Goal: Contribute content: Contribute content

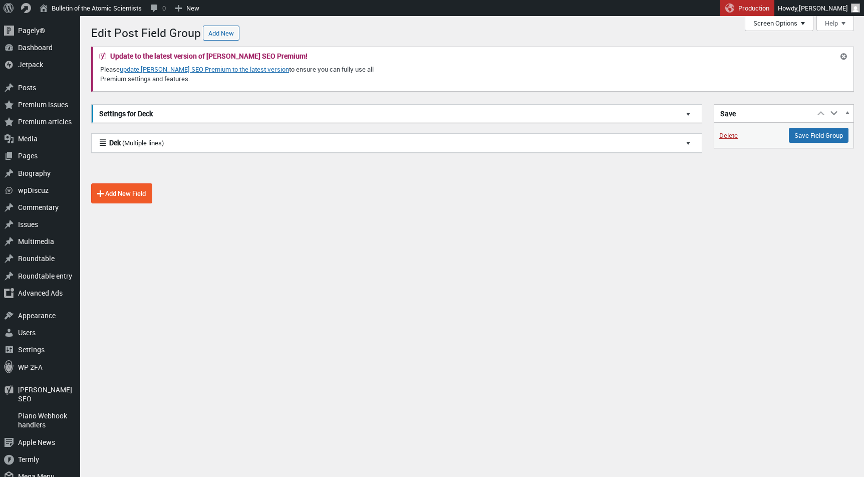
click at [752, 28] on button "Screen Options" at bounding box center [779, 23] width 69 height 15
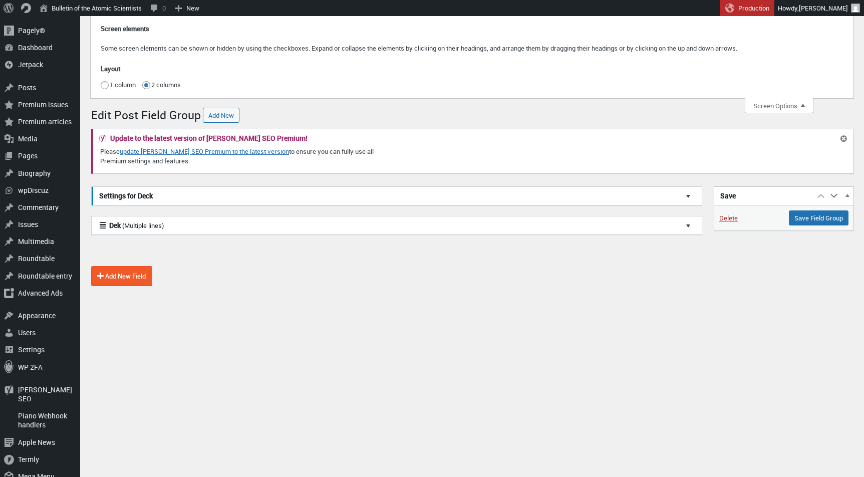
click at [773, 96] on div "Screen elements Some screen elements can be shown or hidden by using the checkb…" at bounding box center [472, 57] width 763 height 82
click at [771, 104] on button "Screen Options" at bounding box center [779, 105] width 69 height 15
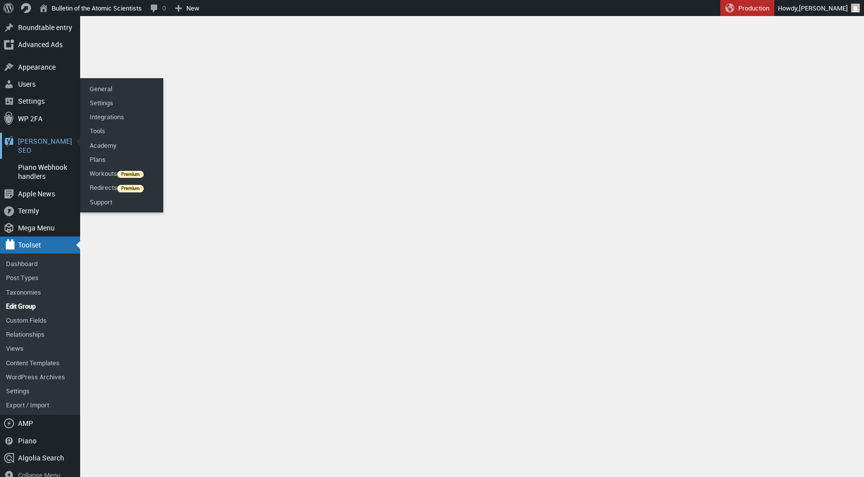
scroll to position [248, 0]
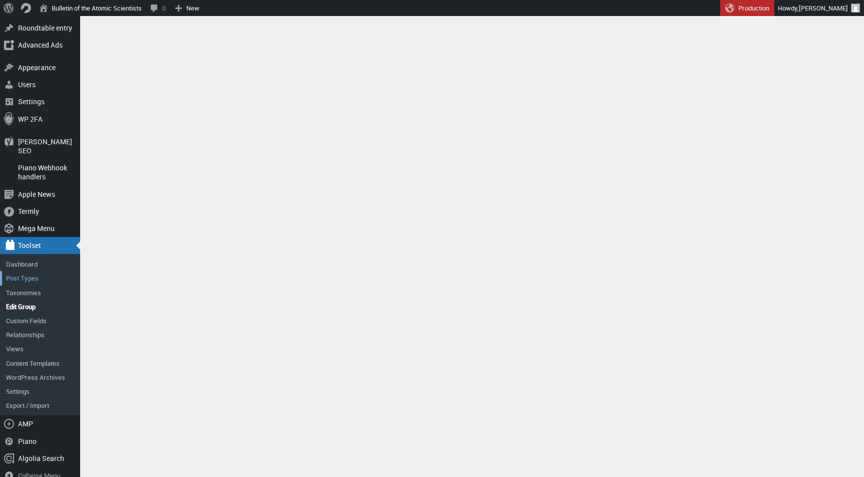
click at [30, 271] on link "Post Types" at bounding box center [40, 278] width 80 height 14
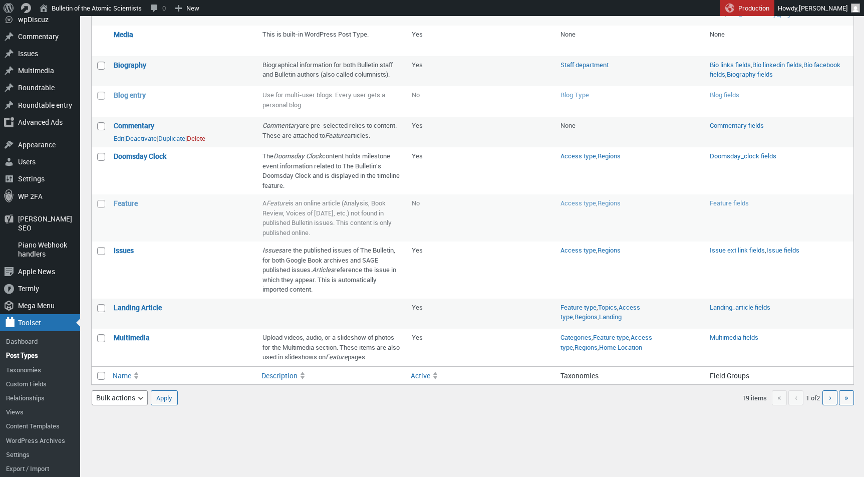
scroll to position [173, 0]
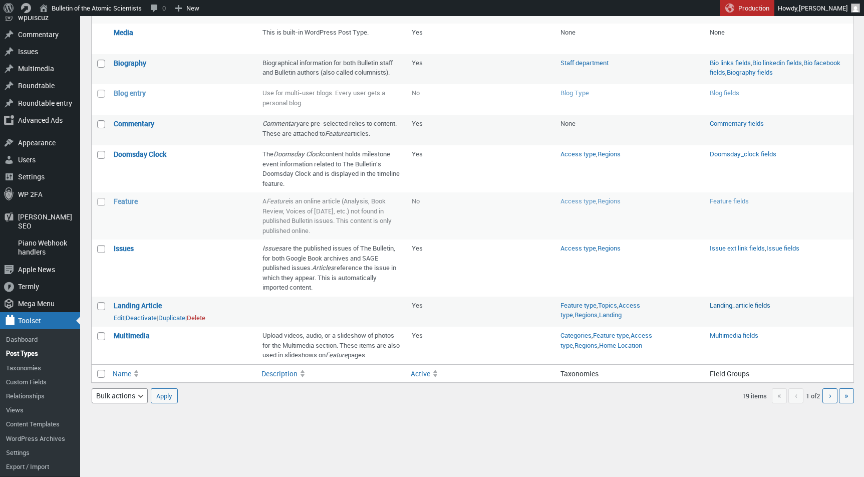
click at [738, 310] on link "Landing_article fields" at bounding box center [740, 305] width 61 height 9
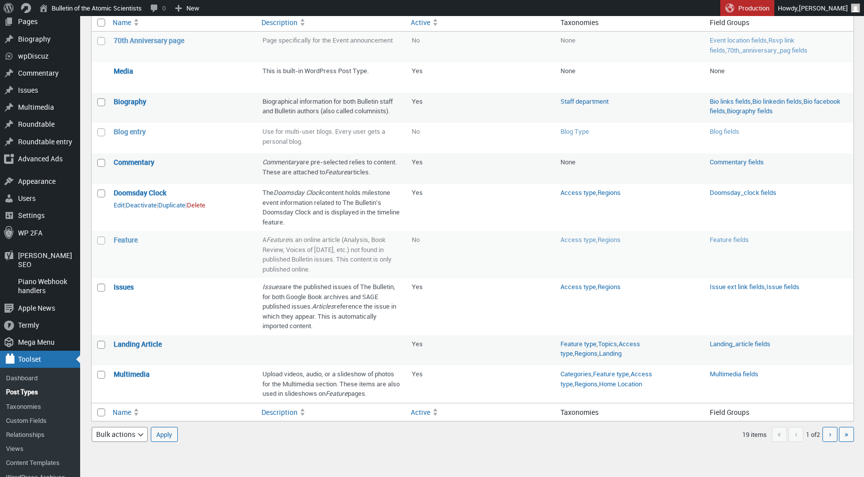
scroll to position [126, 0]
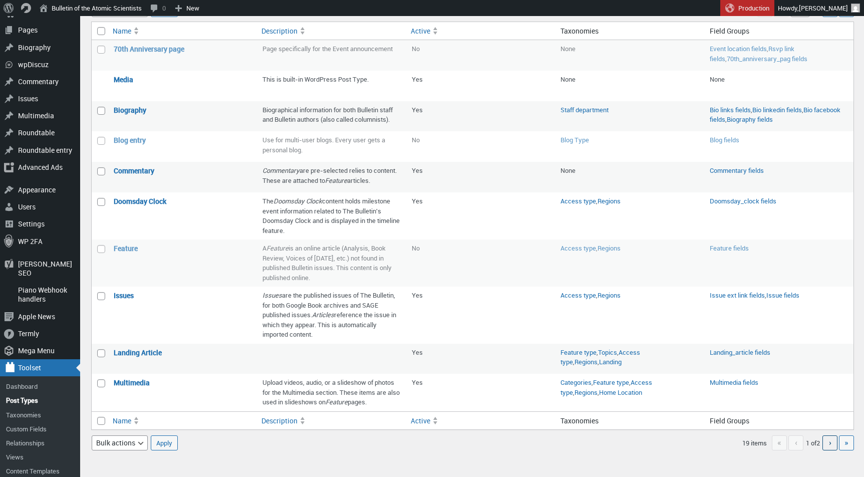
click at [829, 448] on span "›" at bounding box center [830, 442] width 3 height 11
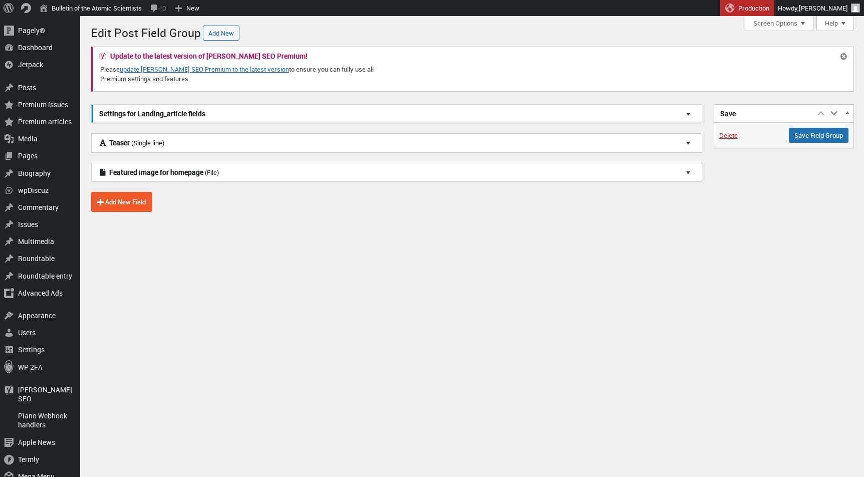
click at [342, 167] on h3 "Featured image for homepage (File)" at bounding box center [397, 172] width 610 height 19
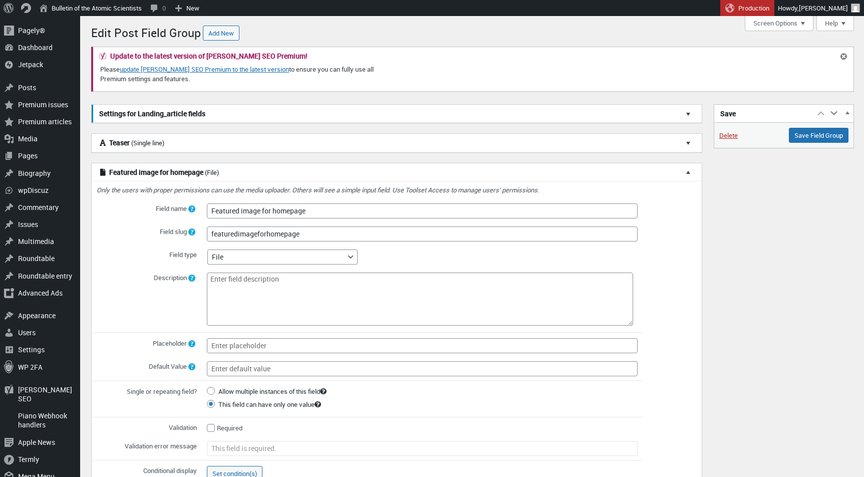
click at [342, 167] on h3 "Featured image for homepage (File)" at bounding box center [397, 172] width 610 height 19
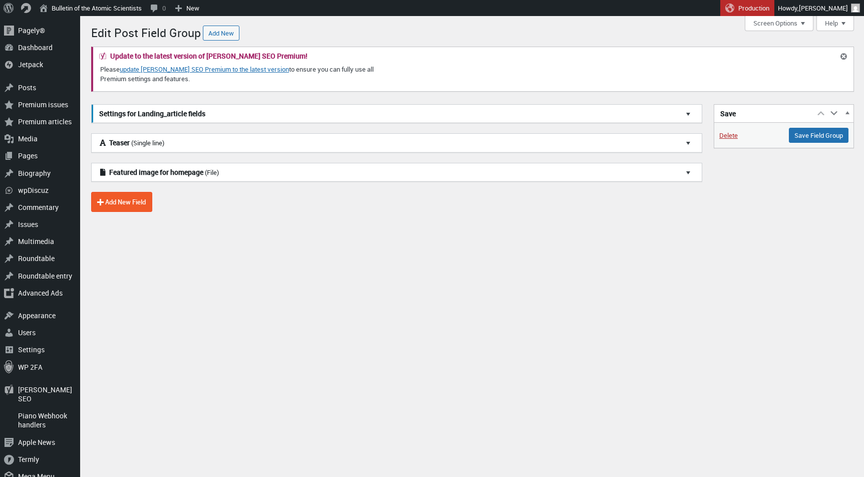
click at [355, 134] on h3 "Teaser (Single line)" at bounding box center [397, 143] width 610 height 19
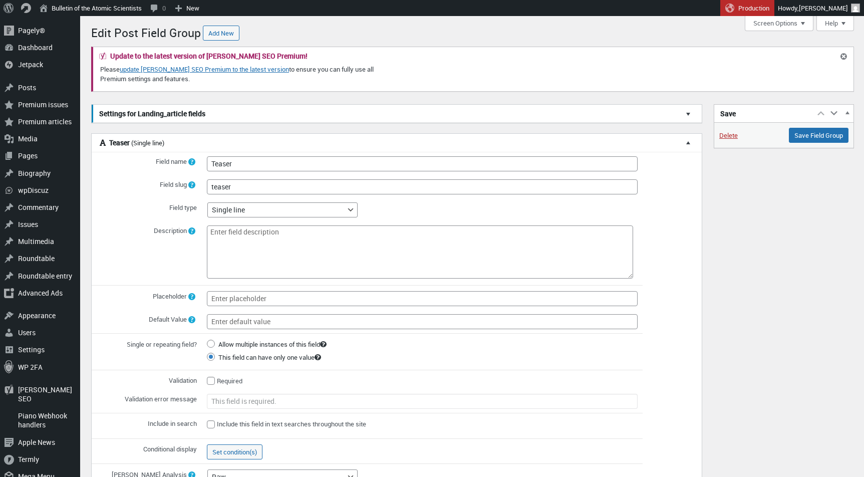
click at [355, 134] on h3 "Teaser (Single line)" at bounding box center [397, 143] width 610 height 19
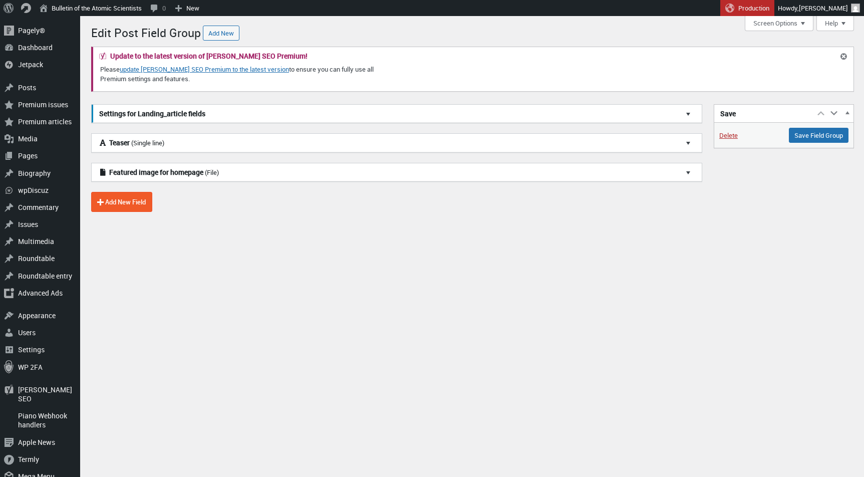
click at [177, 224] on div "Post Field Group Need More Help? Toolset Debug This is the edit page for your P…" at bounding box center [477, 139] width 774 height 246
click at [192, 116] on h3 "Settings for Landing_article fields" at bounding box center [397, 114] width 610 height 19
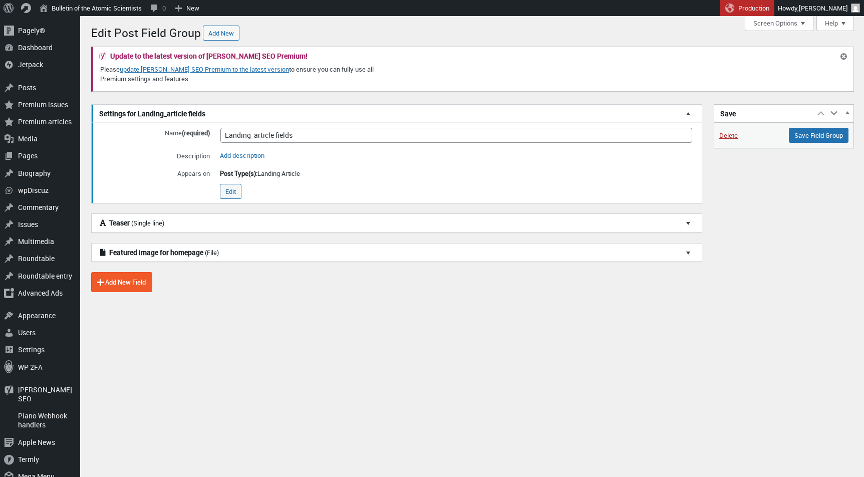
click at [192, 116] on h3 "Settings for Landing_article fields" at bounding box center [397, 114] width 610 height 19
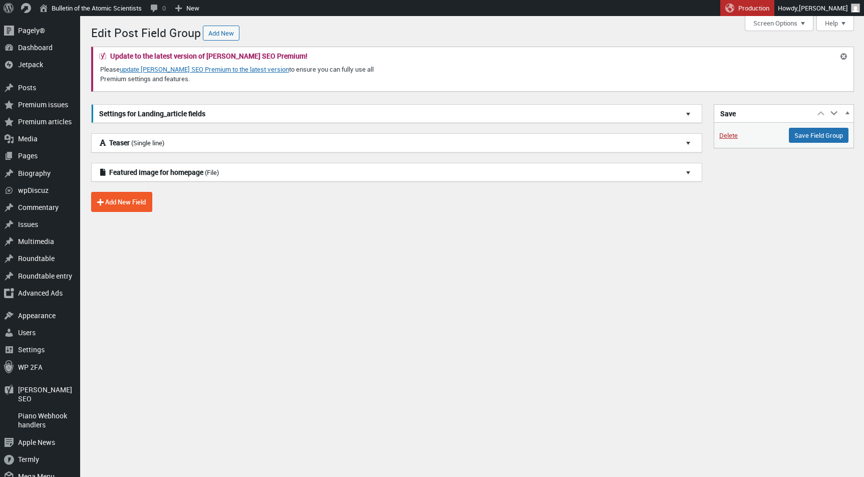
click at [203, 105] on h3 "Settings for Landing_article fields" at bounding box center [397, 114] width 610 height 19
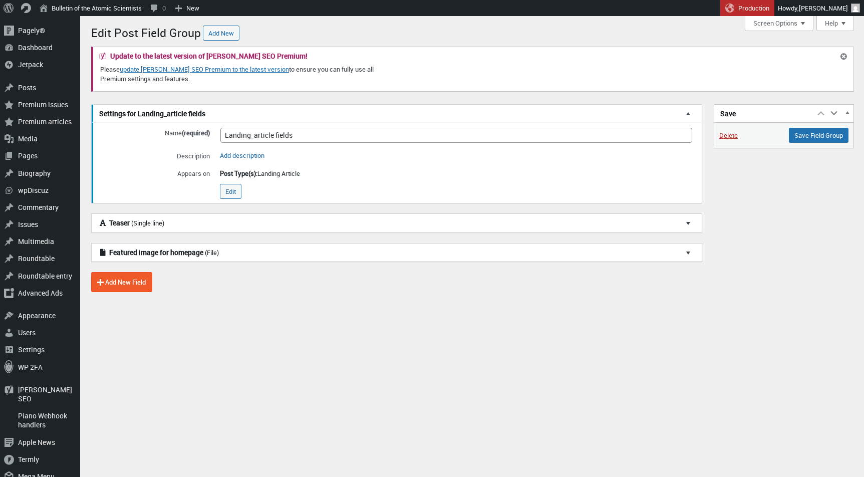
click at [203, 105] on h3 "Settings for Landing_article fields" at bounding box center [397, 114] width 610 height 19
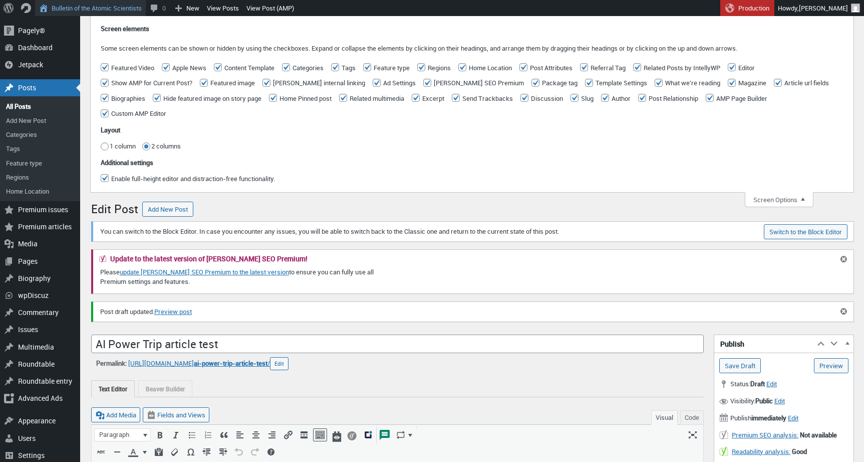
scroll to position [7, 0]
click at [308, 155] on fieldset "Additional settings Enable full-height editor and distraction-free functionalit…" at bounding box center [472, 170] width 743 height 33
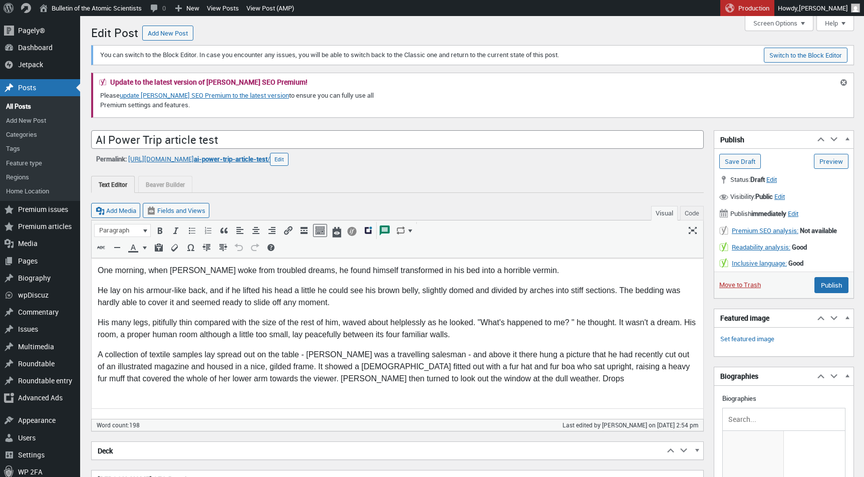
scroll to position [7, 0]
click at [806, 22] on button "Screen Options" at bounding box center [779, 23] width 69 height 15
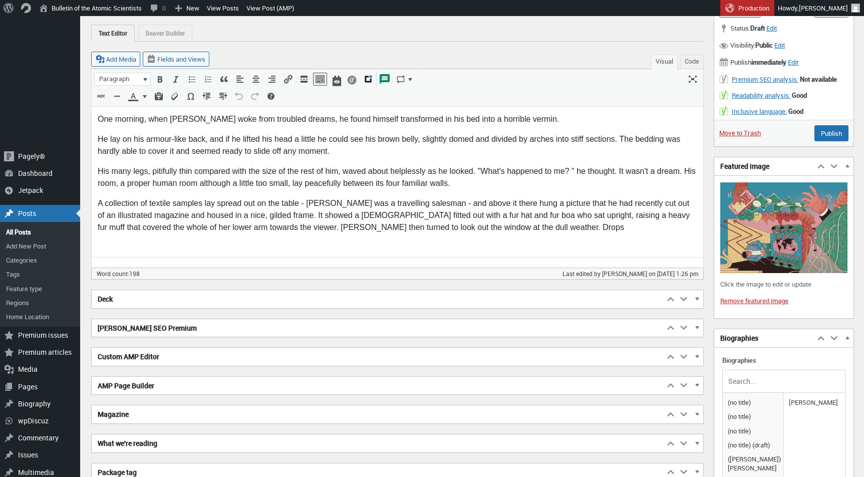
scroll to position [286, 0]
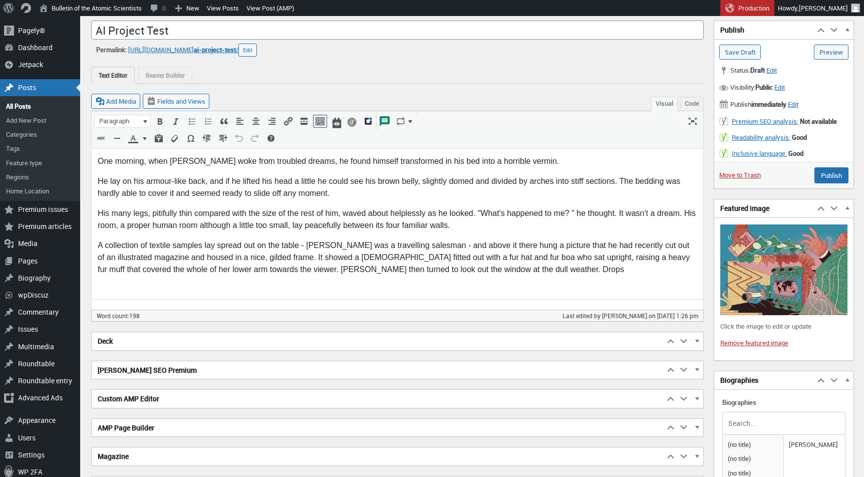
click at [482, 339] on h2 "Deck" at bounding box center [378, 341] width 573 height 18
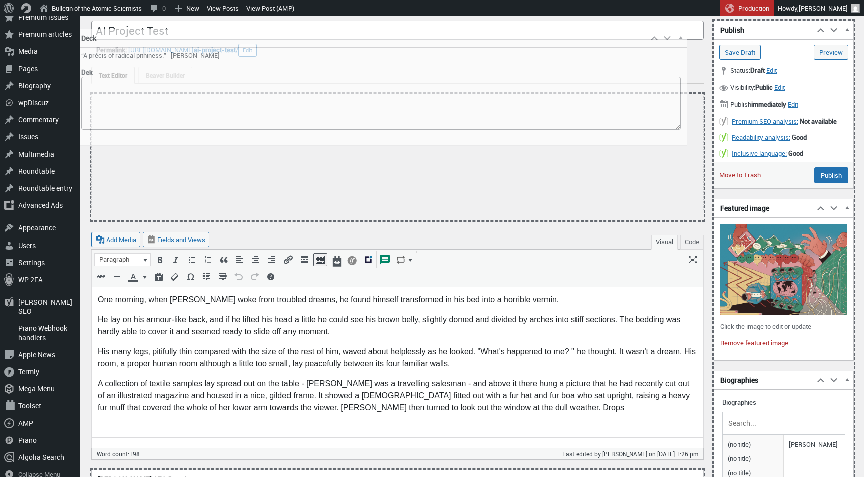
drag, startPoint x: 387, startPoint y: 335, endPoint x: 376, endPoint y: 46, distance: 288.9
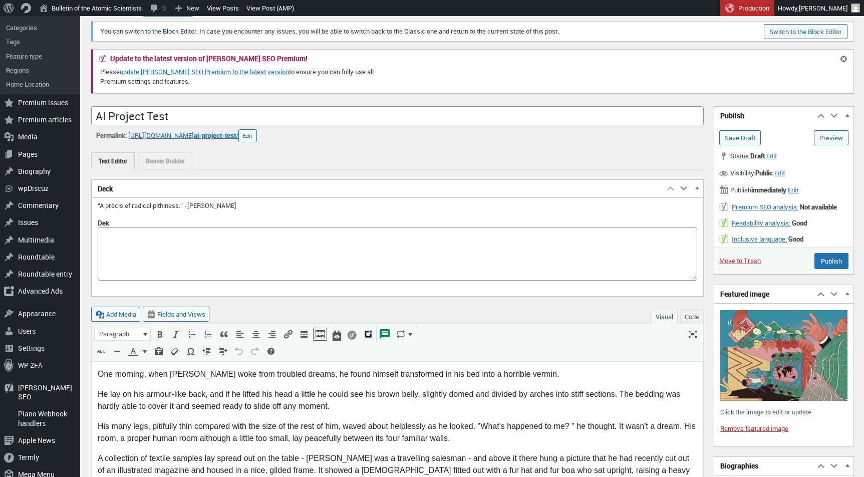
scroll to position [197, 0]
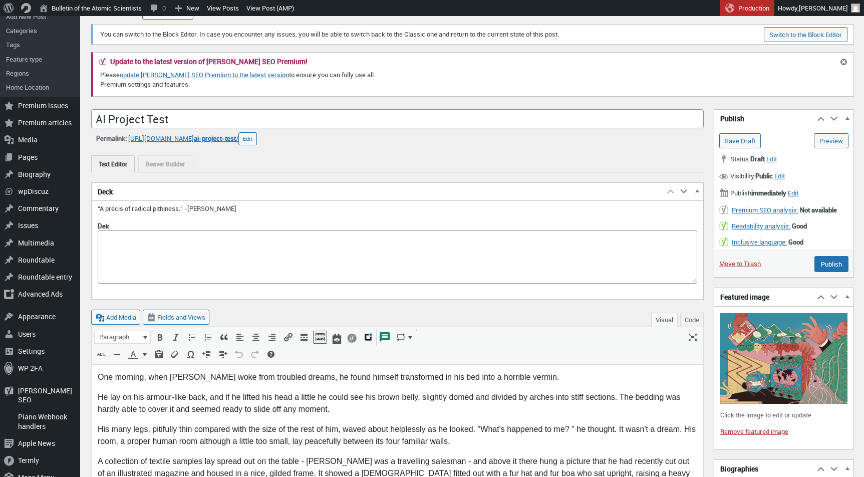
click at [266, 413] on p "He lay on his armour-like back, and if he lifted his head a little he could see…" at bounding box center [398, 403] width 600 height 24
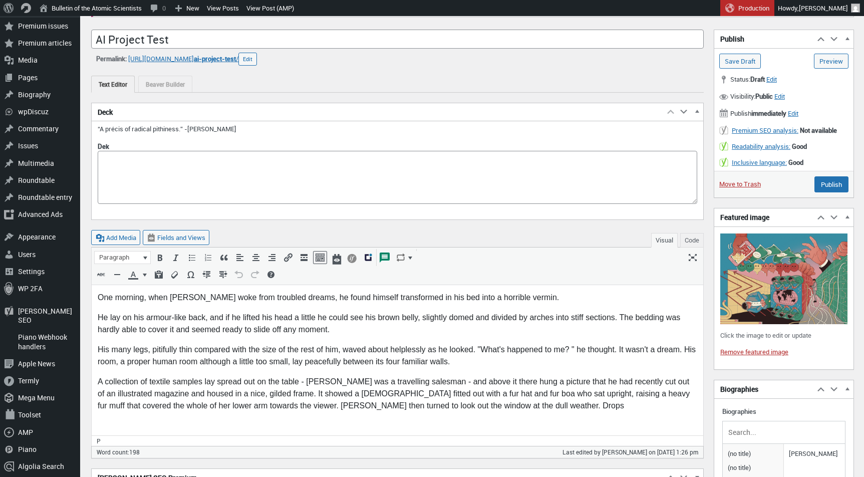
scroll to position [278, 0]
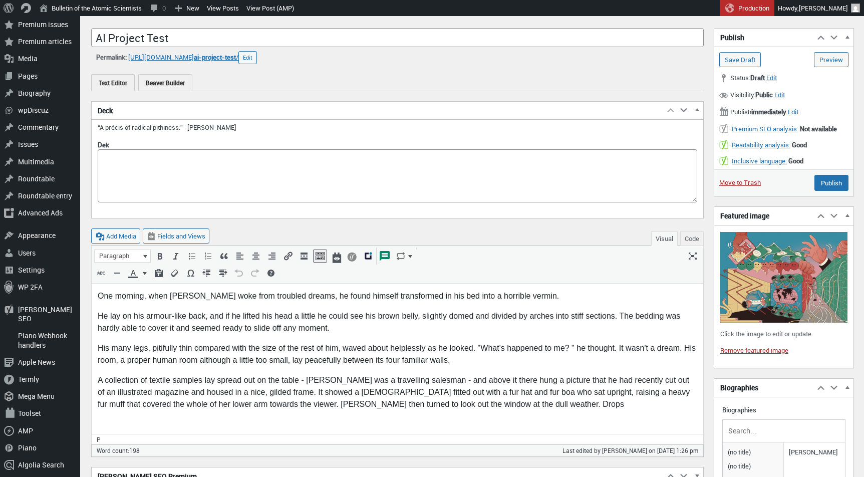
click at [175, 81] on link "Beaver Builder" at bounding box center [165, 82] width 54 height 17
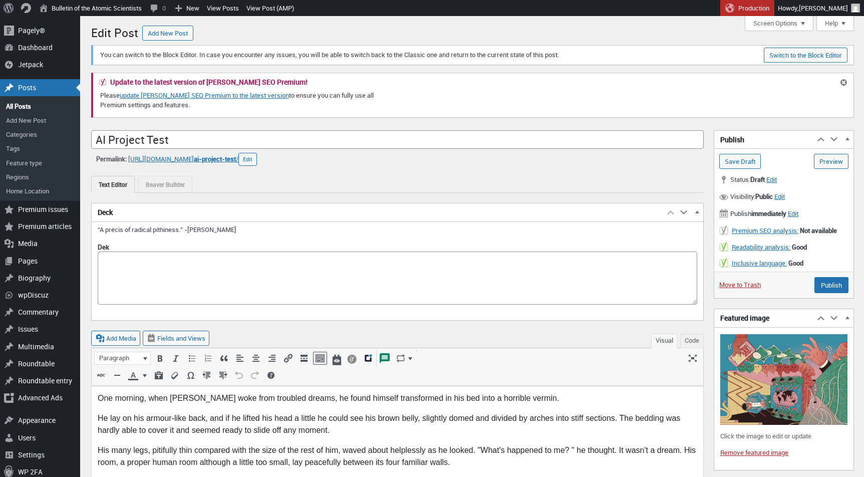
scroll to position [7, 0]
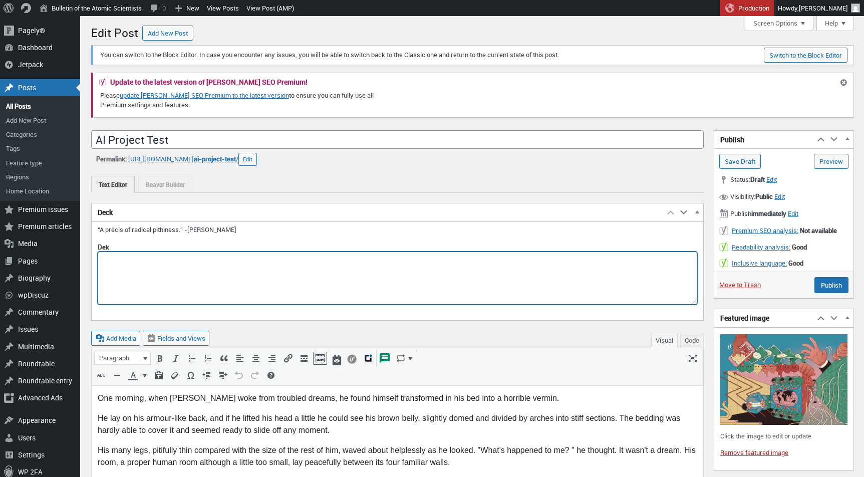
click at [191, 273] on textarea "Dek" at bounding box center [398, 278] width 600 height 53
paste textarea "The Metamorphosis"
type textarea "The Metamorphosis"
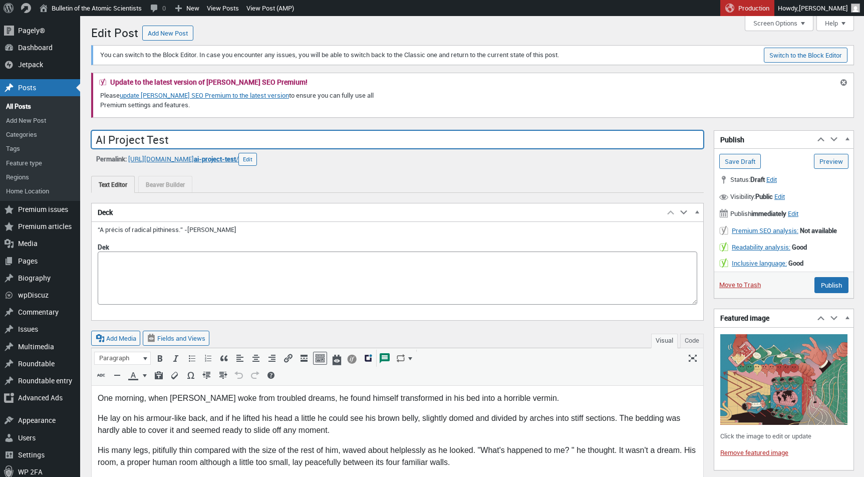
click at [205, 143] on input "AI Project Test" at bounding box center [397, 139] width 613 height 19
paste input "The Metamorphosis"
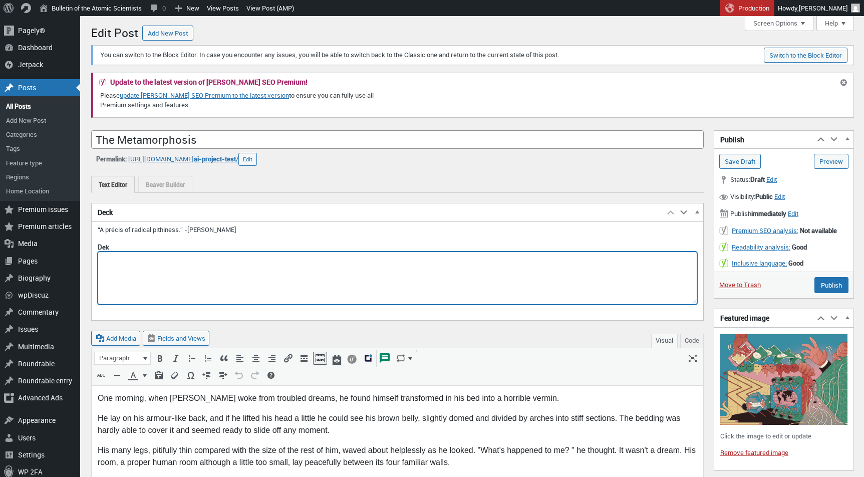
click at [242, 270] on textarea "Dek" at bounding box center [398, 278] width 600 height 53
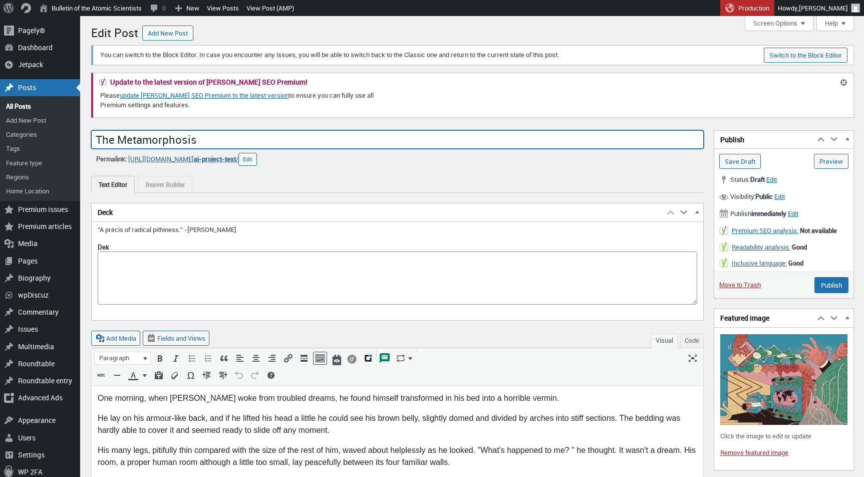
click at [218, 144] on input "The Metamorphosis" at bounding box center [397, 139] width 613 height 19
type input "How to bug out during an apocalypse"
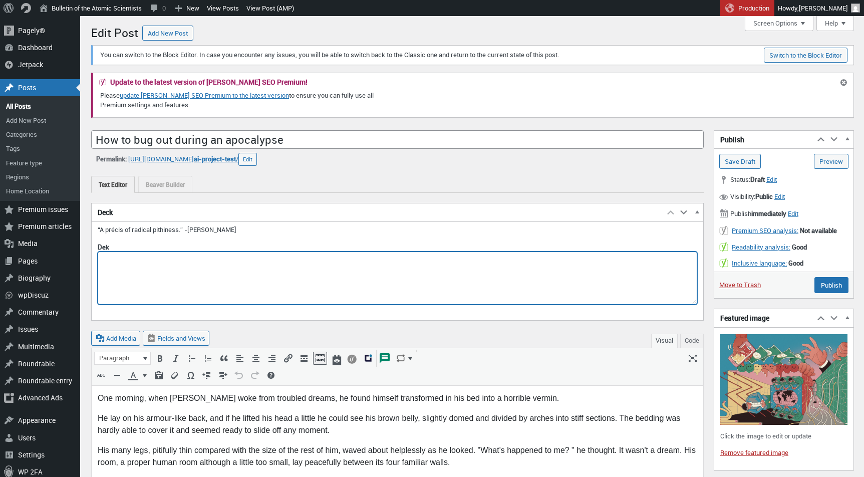
click at [144, 268] on textarea "Dek" at bounding box center [398, 278] width 600 height 53
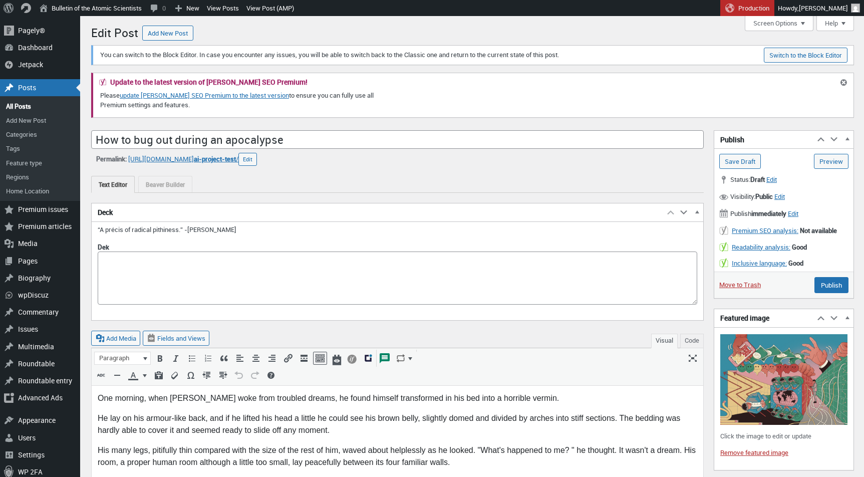
click at [276, 451] on p "His many legs, pitifully thin compared with the size of the rest of him, waved …" at bounding box center [398, 456] width 600 height 24
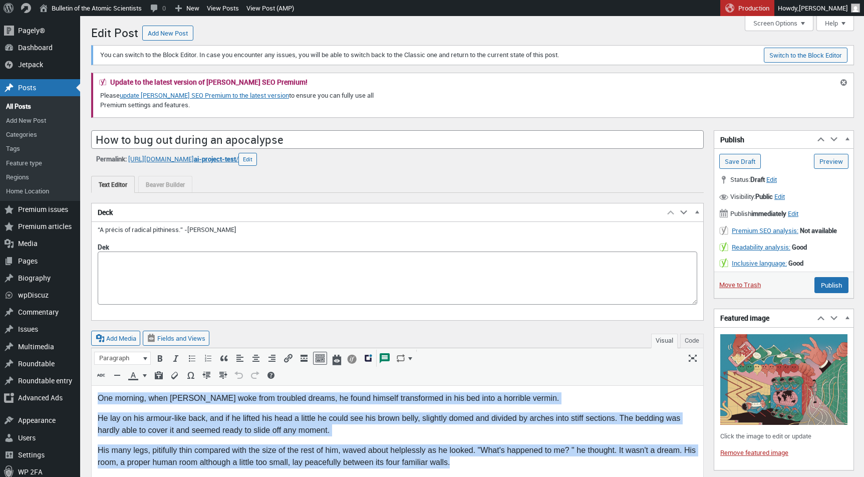
paste body
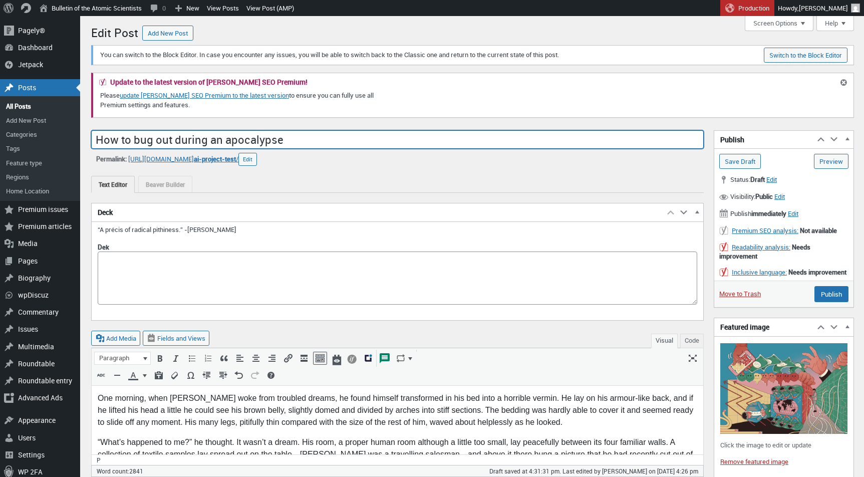
click at [296, 138] on input "How to bug out during an apocalypse" at bounding box center [397, 139] width 613 height 19
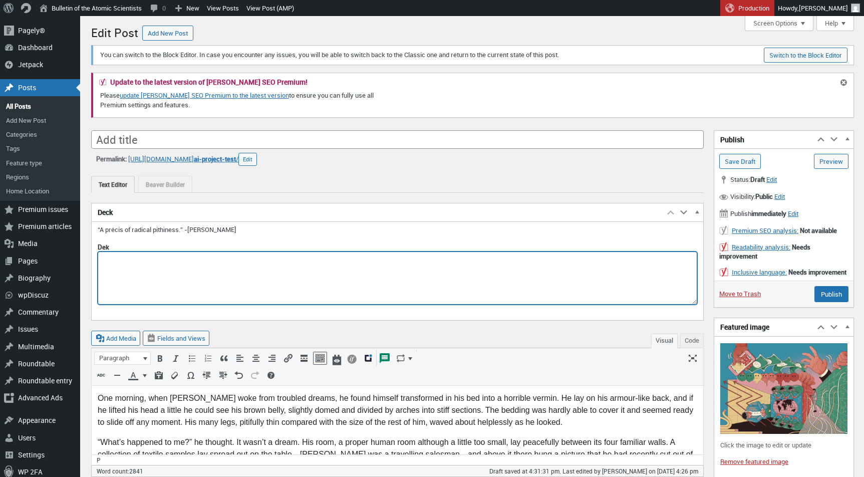
click at [222, 269] on textarea "Dek" at bounding box center [398, 278] width 600 height 53
paste textarea "How to bug out during an apocalypse"
type textarea "How to bug out during an apocalypse"
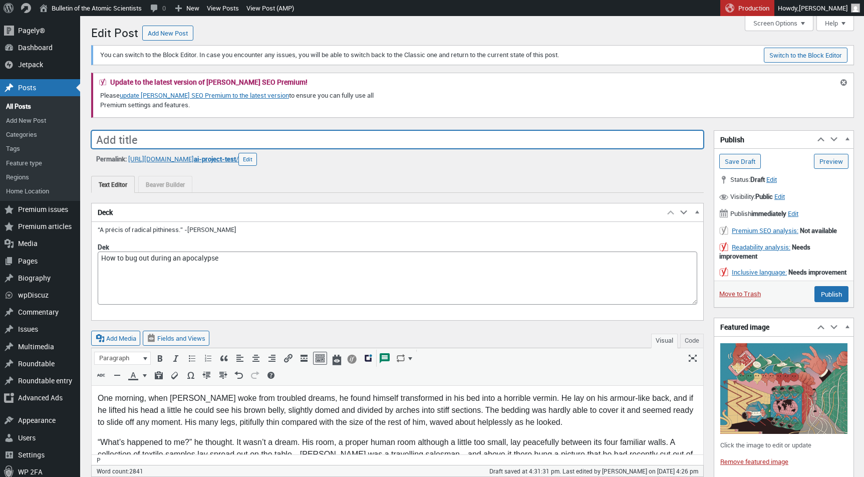
click at [176, 131] on input "Add title" at bounding box center [397, 139] width 613 height 19
click at [125, 140] on input "The metamorphosis revisited" at bounding box center [397, 139] width 613 height 19
type input "The Metamorphosis revisited"
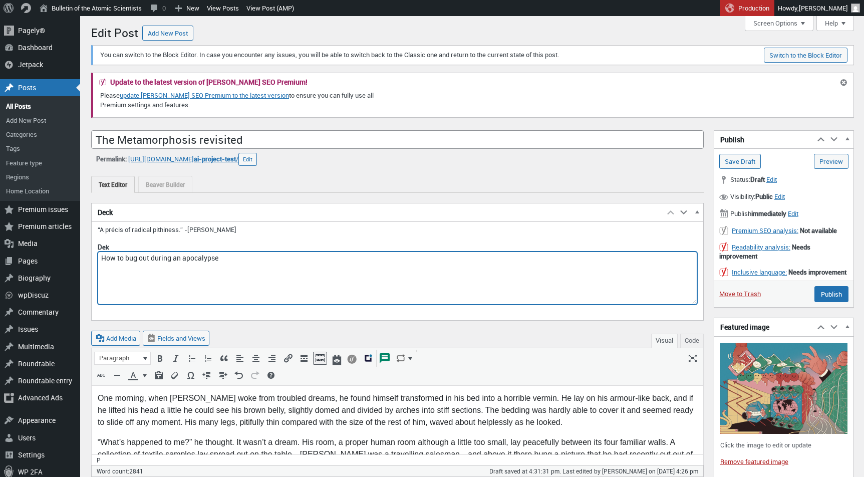
click at [240, 259] on textarea "How to bug out during an apocalypse" at bounding box center [398, 278] width 600 height 53
click at [375, 258] on textarea "More than a century later, Franz Kafka’s book still provides the clearest instr…" at bounding box center [398, 278] width 600 height 53
type textarea "As civilization transforms, more than a century later, into an apocalyptic nigh…"
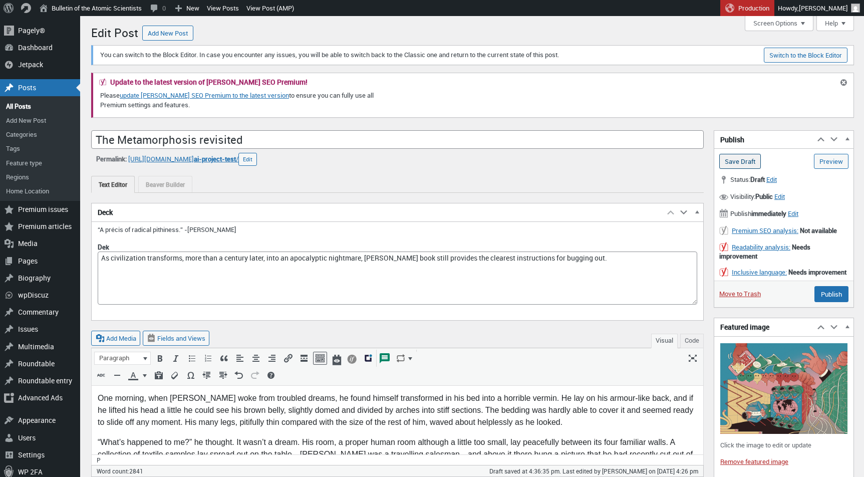
click at [737, 165] on input "Save Draft" at bounding box center [741, 161] width 42 height 15
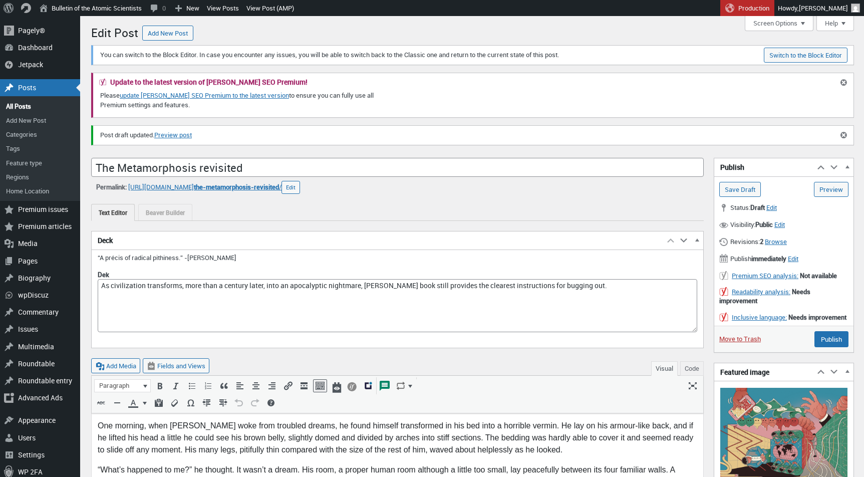
scroll to position [7, 0]
click at [175, 133] on link "Preview post" at bounding box center [173, 135] width 38 height 10
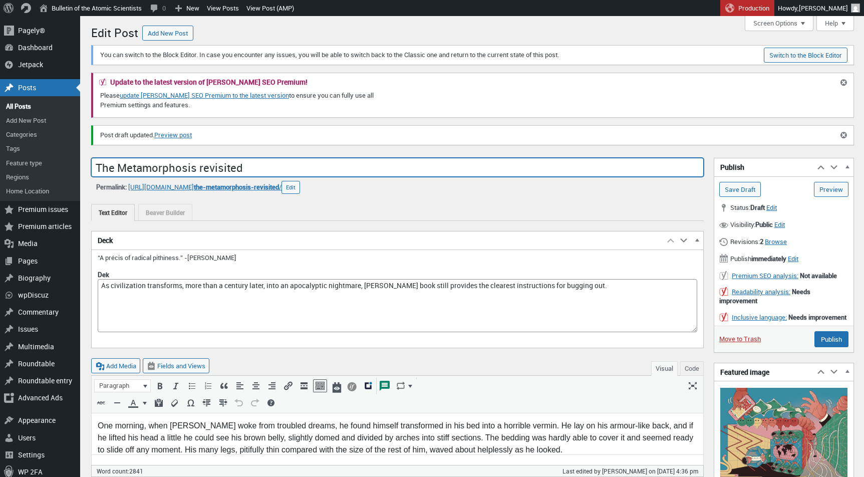
click at [188, 168] on input "The Metamorphosis revisited" at bounding box center [397, 167] width 613 height 19
type input "The Metamorphosis, revisited"
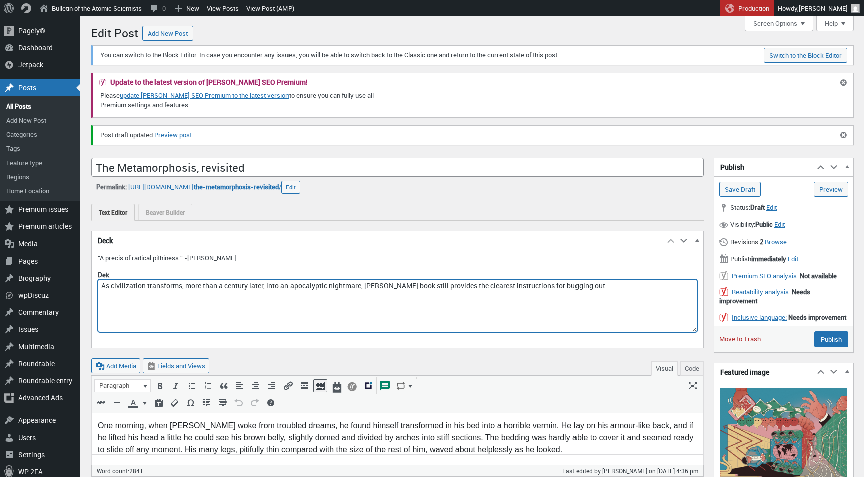
click at [146, 291] on textarea "As civilization transforms, more than a century later, into an apocalyptic nigh…" at bounding box center [398, 305] width 600 height 53
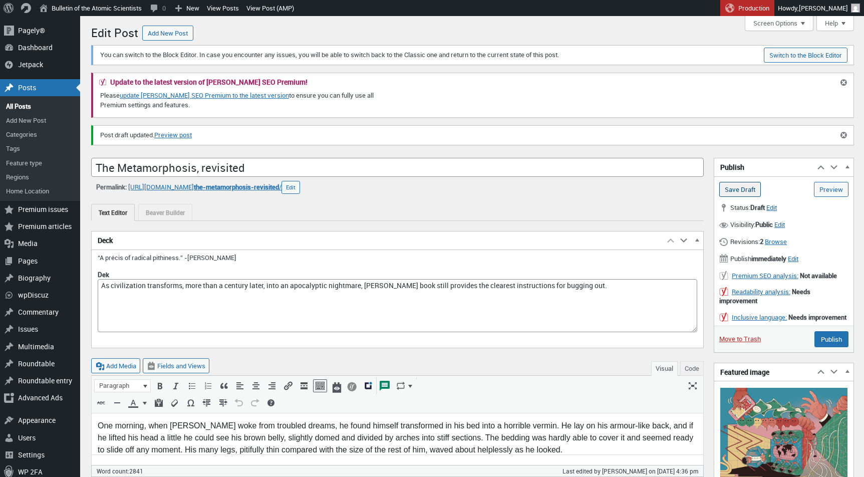
click at [745, 186] on input "Save Draft" at bounding box center [741, 189] width 42 height 15
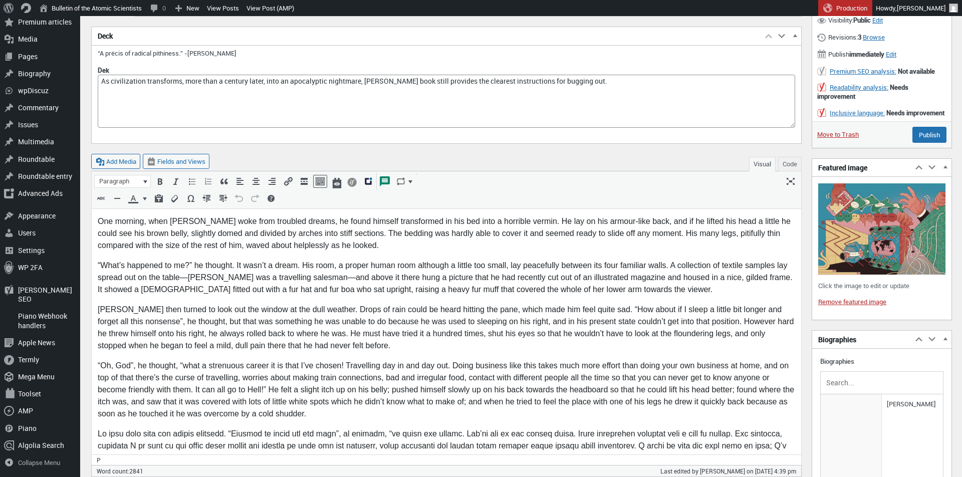
scroll to position [251, 0]
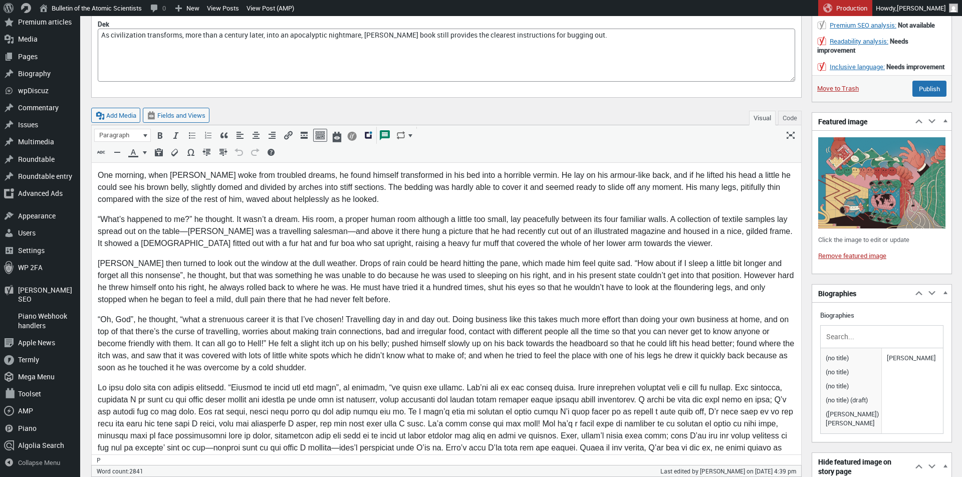
click at [360, 300] on p "[PERSON_NAME] then turned to look out the window at the dull weather. Drops of …" at bounding box center [447, 282] width 698 height 48
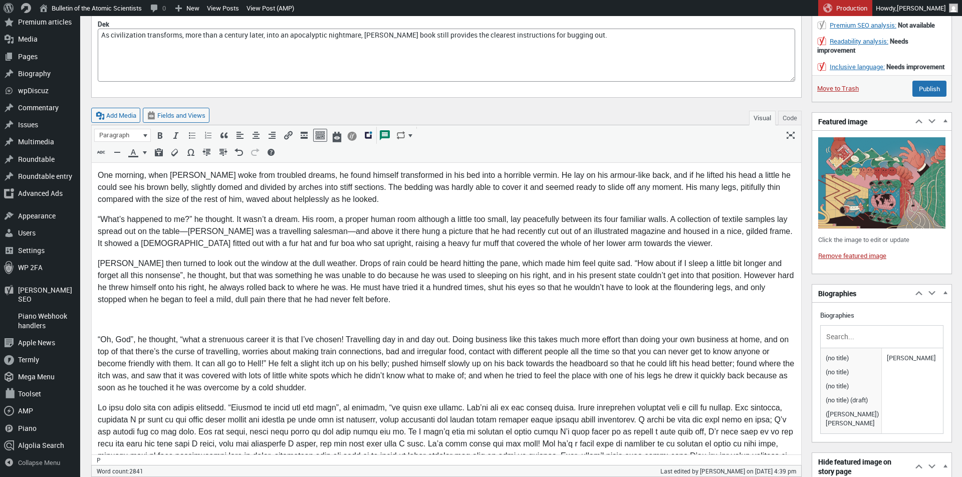
scroll to position [291, 0]
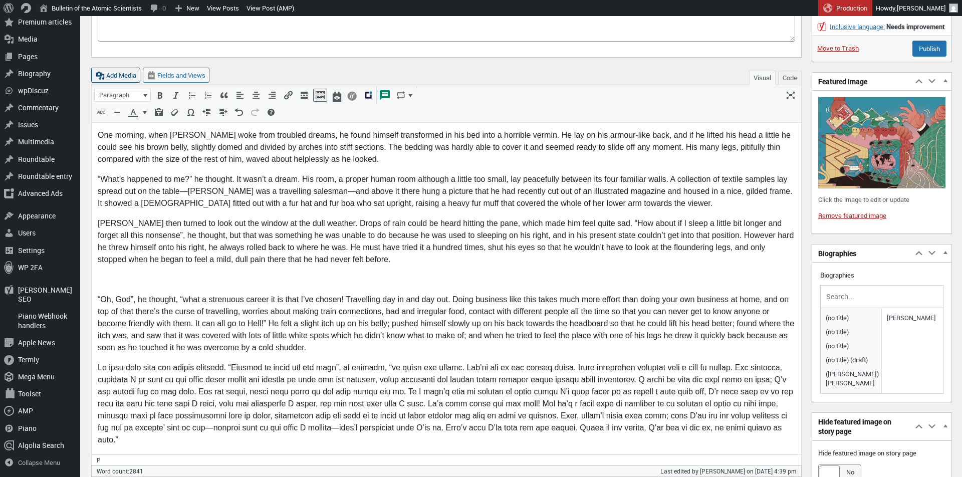
click at [127, 69] on button "Add Media" at bounding box center [115, 75] width 49 height 15
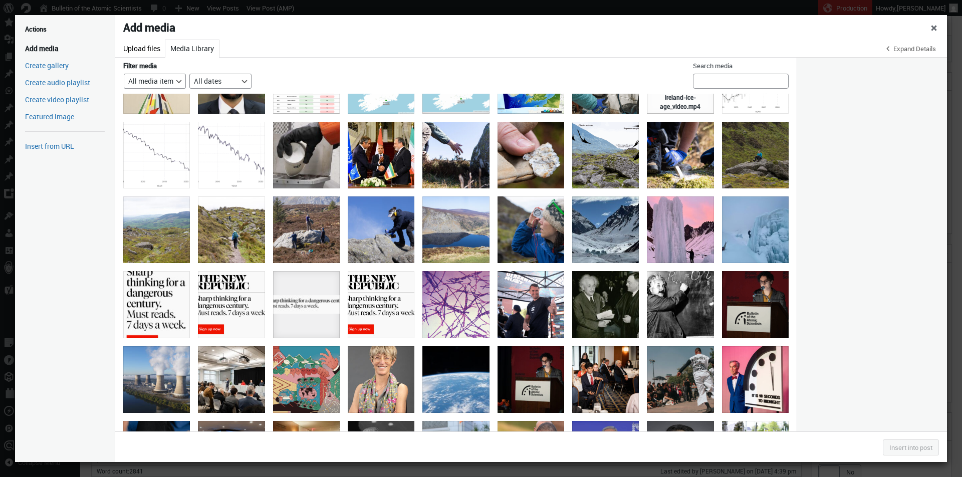
scroll to position [297, 0]
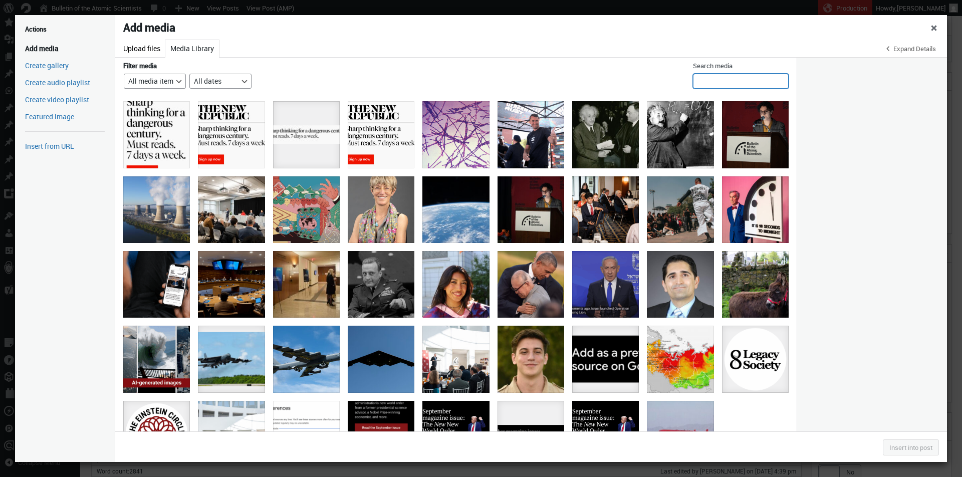
click at [729, 86] on input "Search media" at bounding box center [741, 81] width 96 height 15
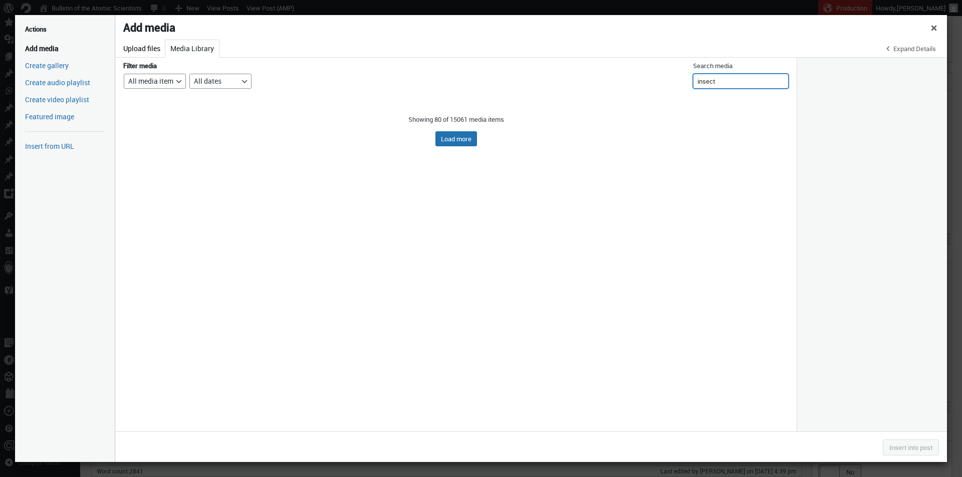
scroll to position [0, 0]
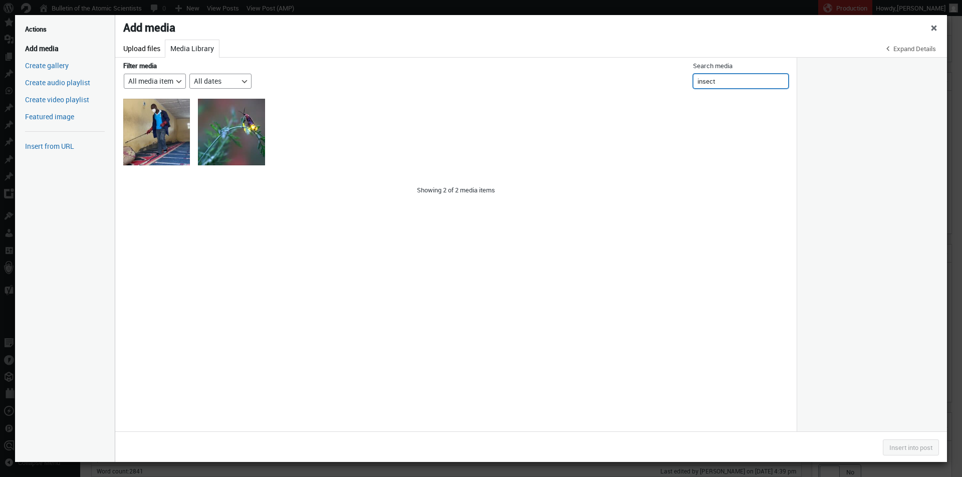
type input "insect"
click at [237, 148] on div "World_Firefly_Day_Signaling_Female" at bounding box center [231, 132] width 67 height 67
select select "file"
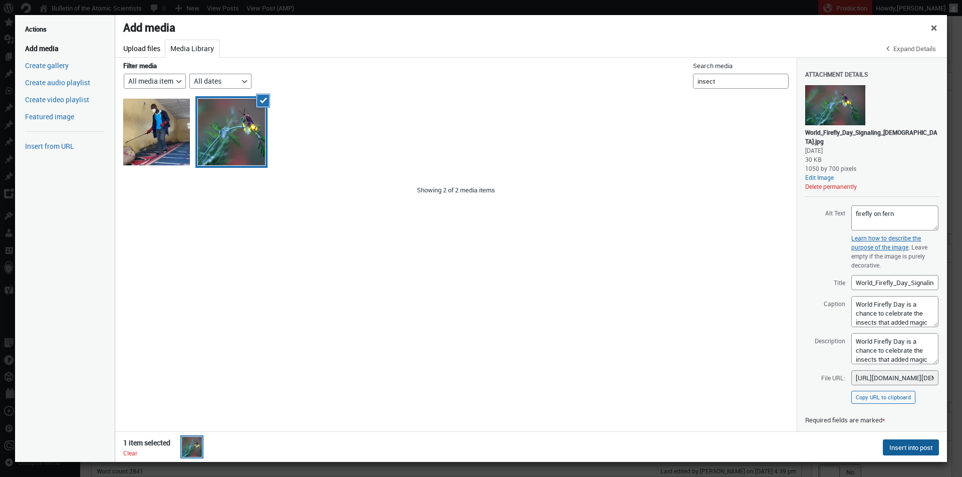
click at [864, 450] on button "Insert into post" at bounding box center [911, 448] width 56 height 16
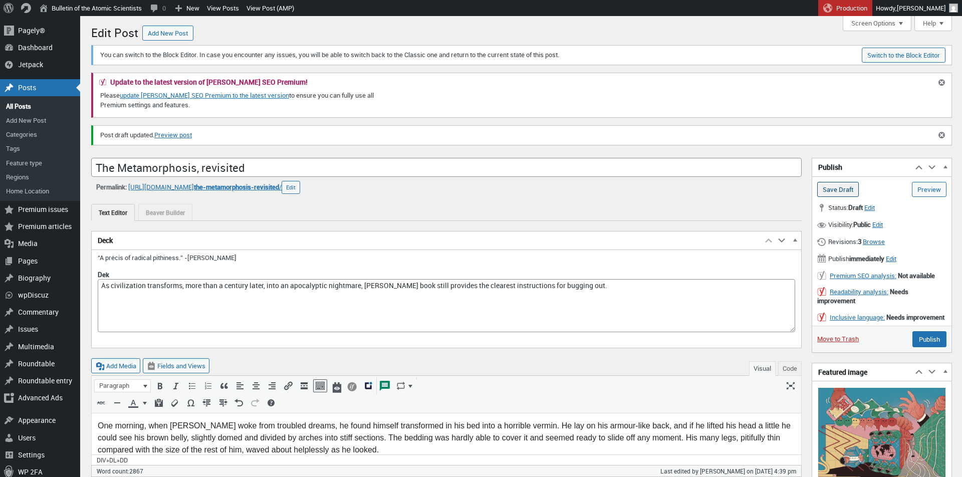
click at [839, 194] on input "Save Draft" at bounding box center [838, 189] width 42 height 15
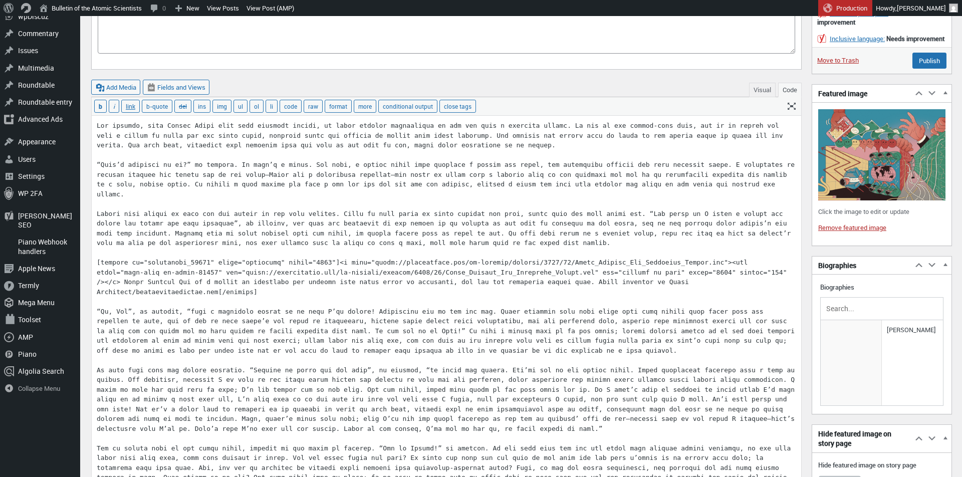
scroll to position [364, 0]
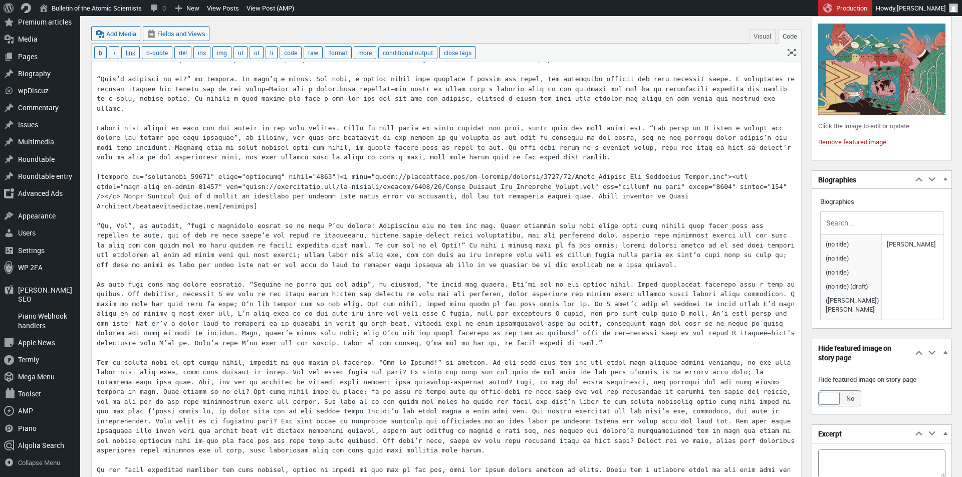
click at [753, 33] on button "Visual" at bounding box center [762, 36] width 27 height 15
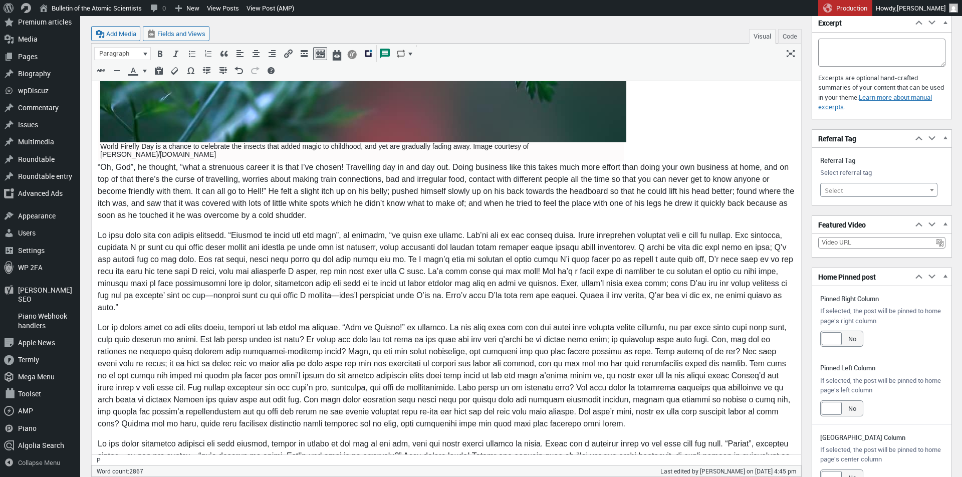
scroll to position [834, 0]
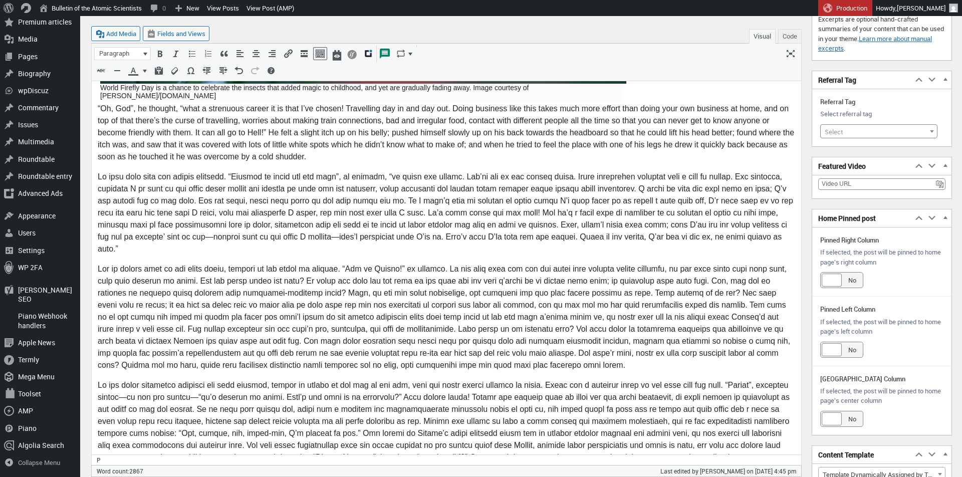
click at [519, 354] on p at bounding box center [447, 318] width 698 height 108
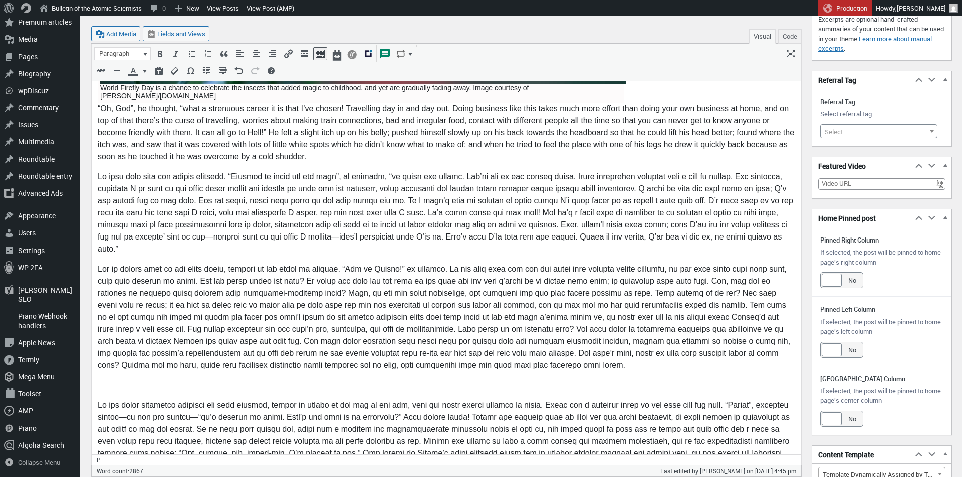
scroll to position [854, 0]
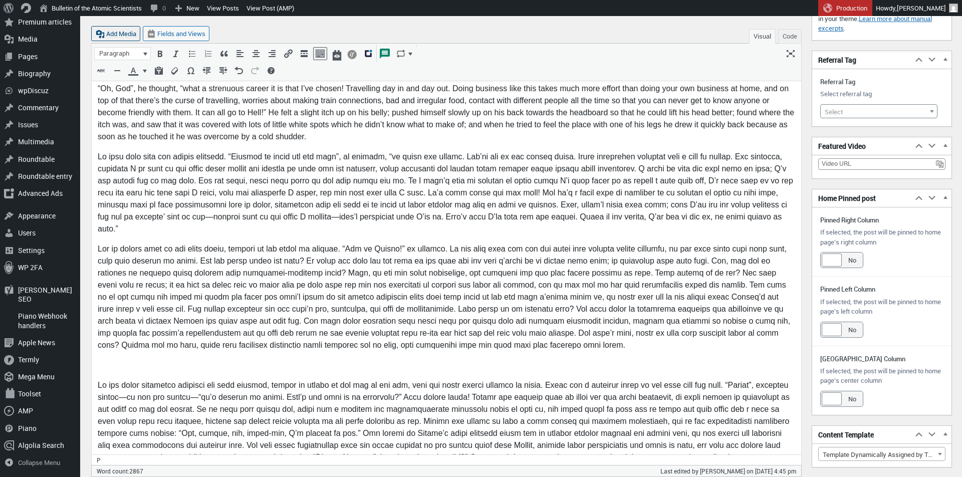
click at [118, 28] on button "Add Media" at bounding box center [115, 33] width 49 height 15
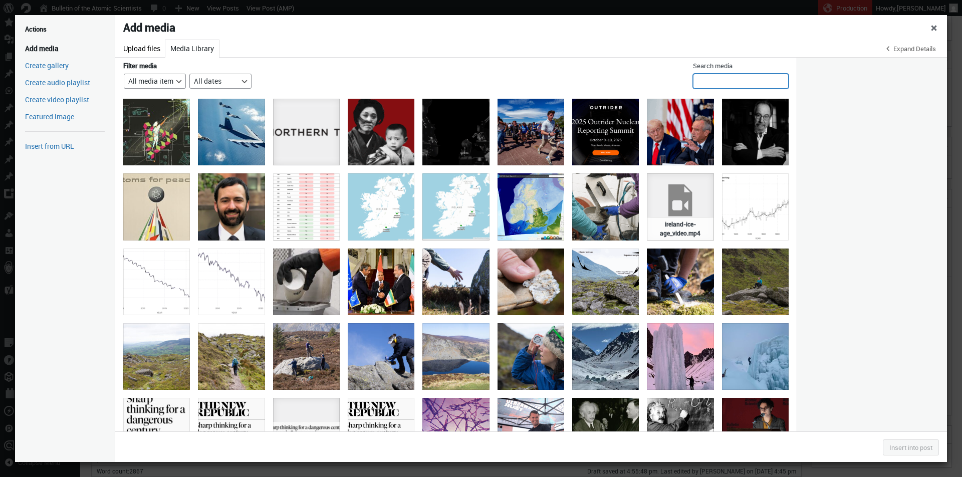
click at [745, 83] on input "Search media" at bounding box center [741, 81] width 96 height 15
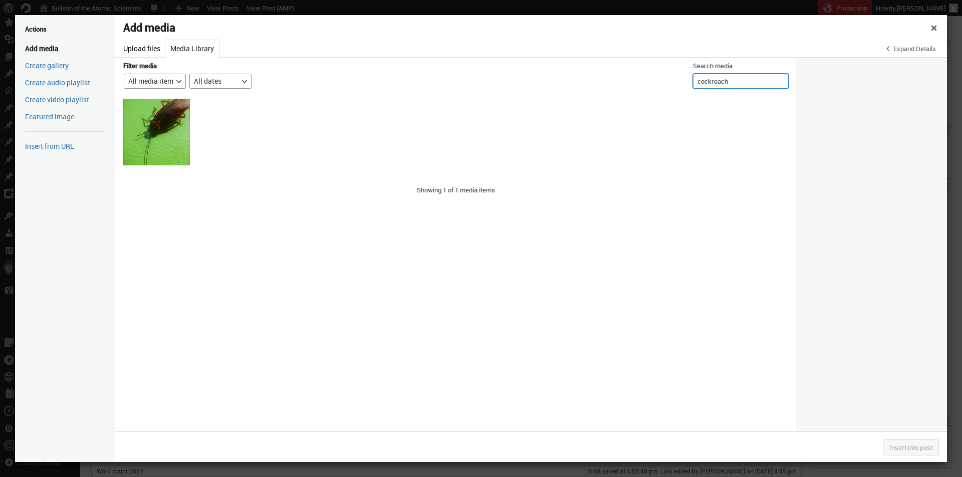
type input "cockroach"
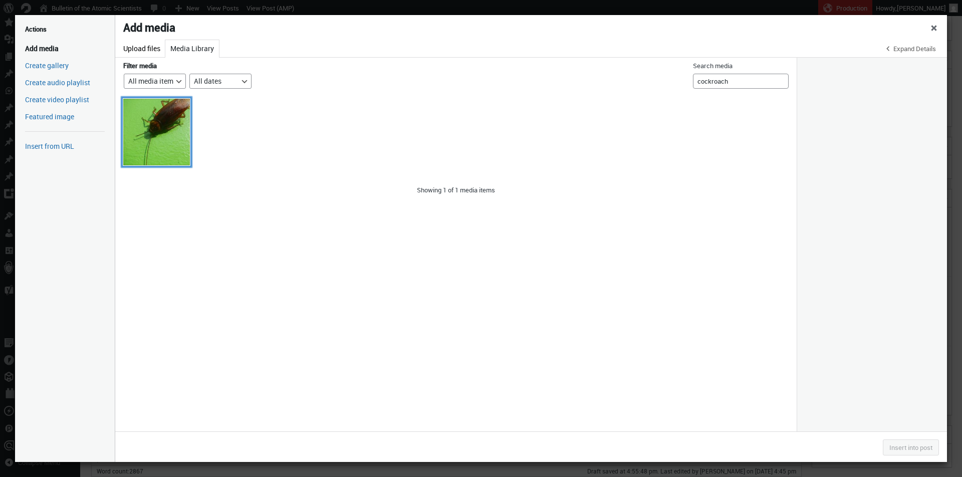
click at [172, 137] on div "9858Cockroaches_of_the_Philippines_on_green_walls_08" at bounding box center [156, 132] width 67 height 67
select select "file"
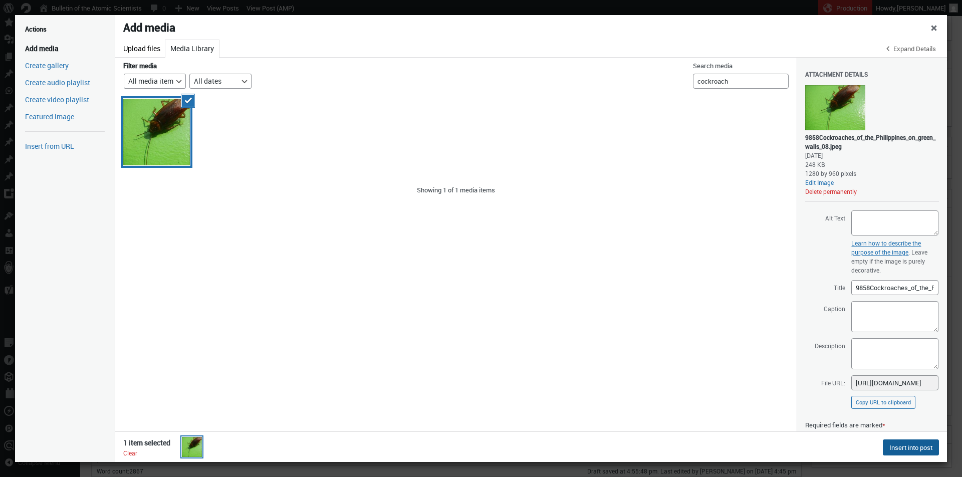
click at [892, 447] on button "Insert into post" at bounding box center [911, 448] width 56 height 16
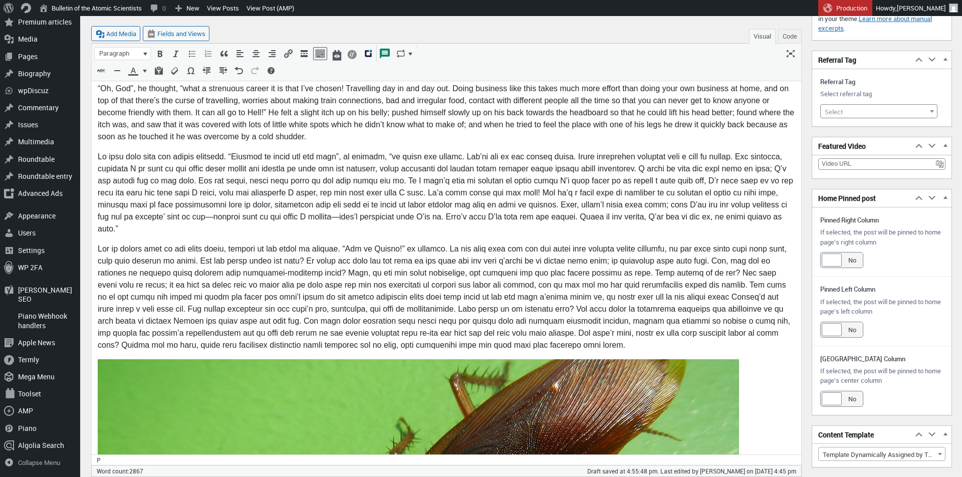
click at [446, 332] on icon "Edit" at bounding box center [443, 331] width 10 height 10
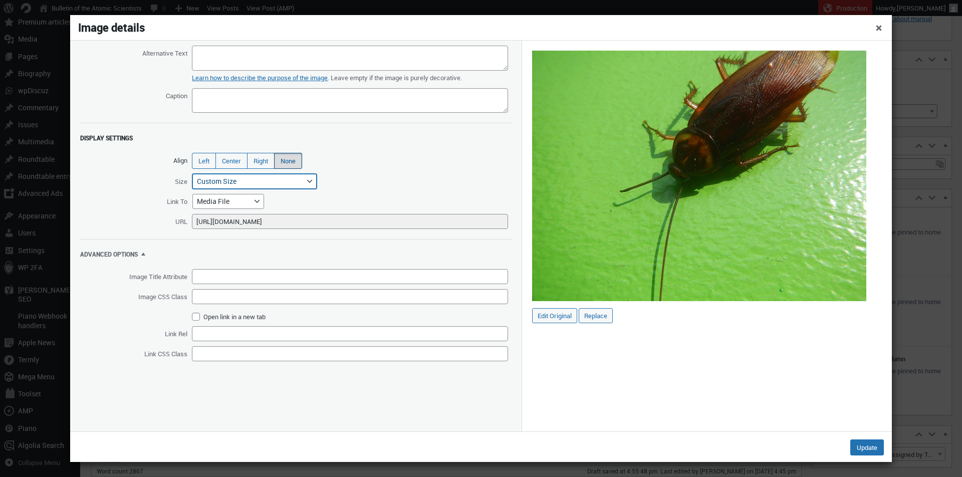
select select "custom"
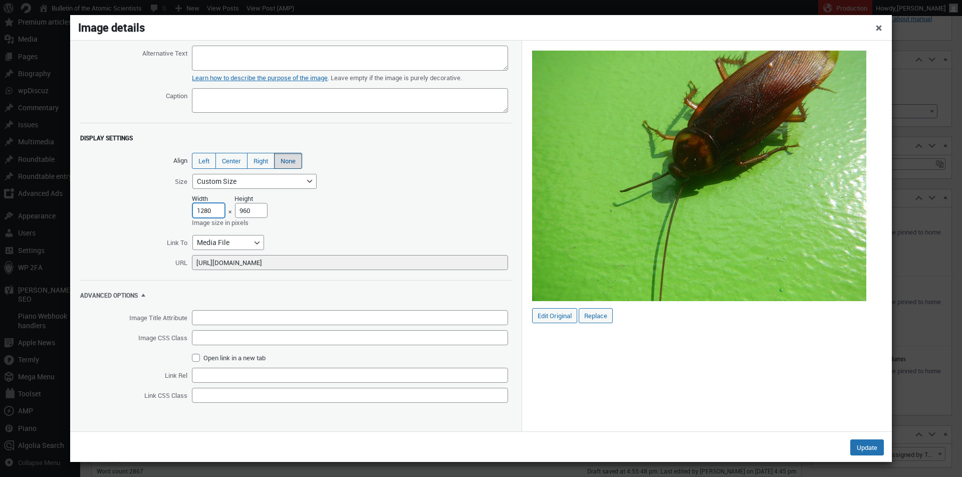
click at [206, 208] on input "1280" at bounding box center [208, 210] width 33 height 15
type input "20"
type input "15"
type input "200"
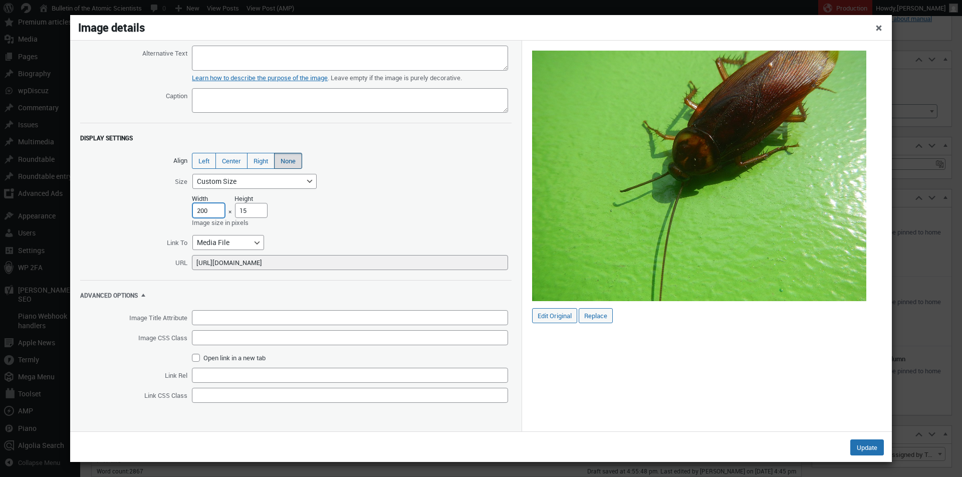
type input "150"
type input "2000"
type input "1500"
type input "2000"
click at [861, 446] on button "Update" at bounding box center [867, 448] width 34 height 16
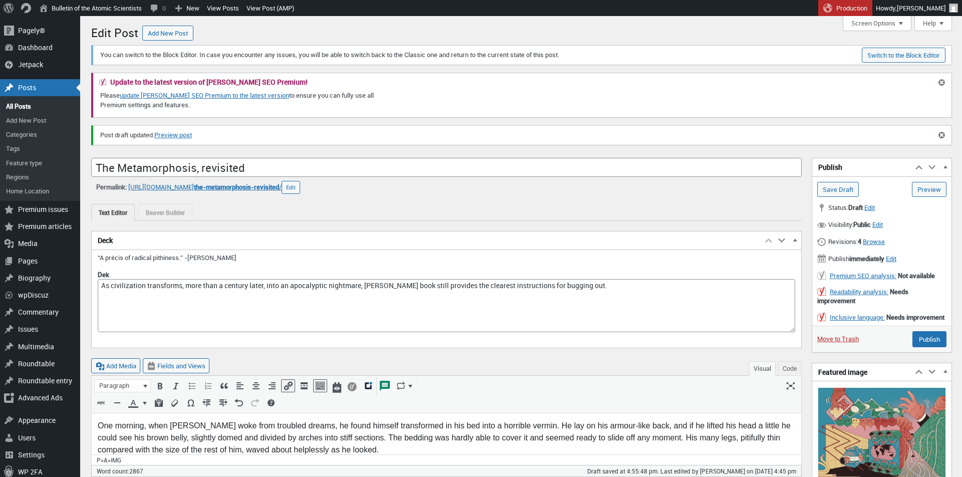
scroll to position [0, 0]
click at [844, 190] on input "Save Draft" at bounding box center [838, 189] width 42 height 15
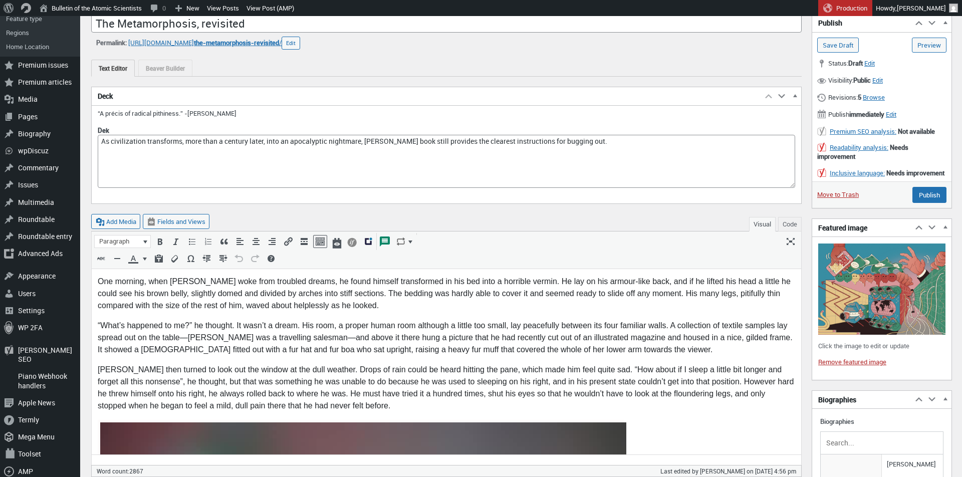
click at [850, 366] on link "Remove featured image" at bounding box center [852, 361] width 68 height 9
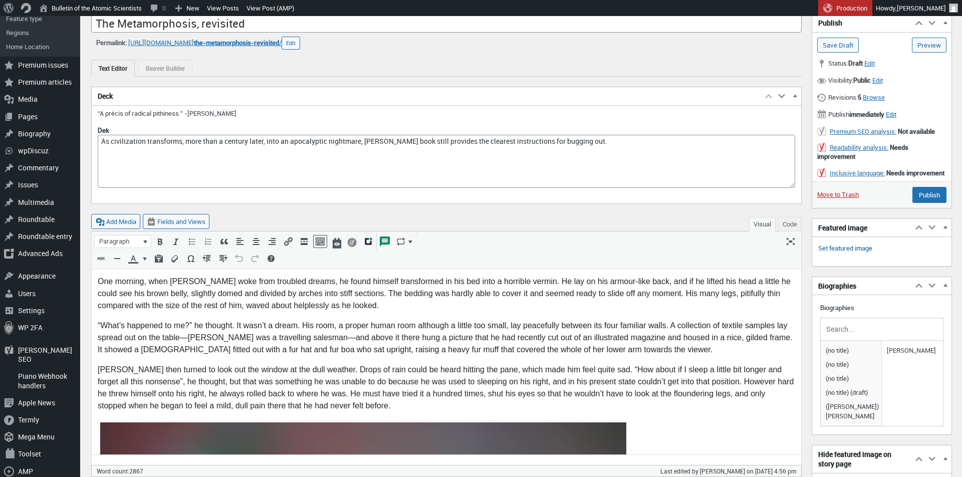
click at [856, 254] on link "Set featured image" at bounding box center [845, 249] width 54 height 10
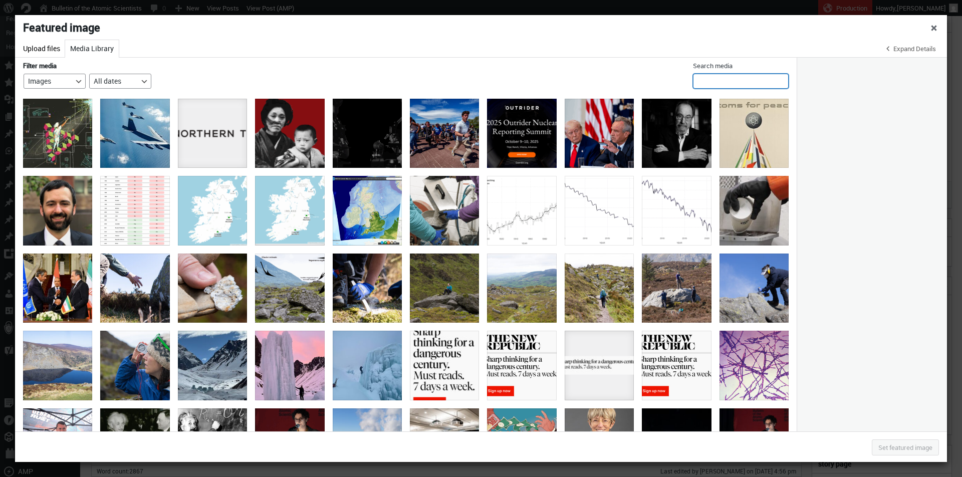
click at [746, 82] on input "Search media" at bounding box center [741, 81] width 96 height 15
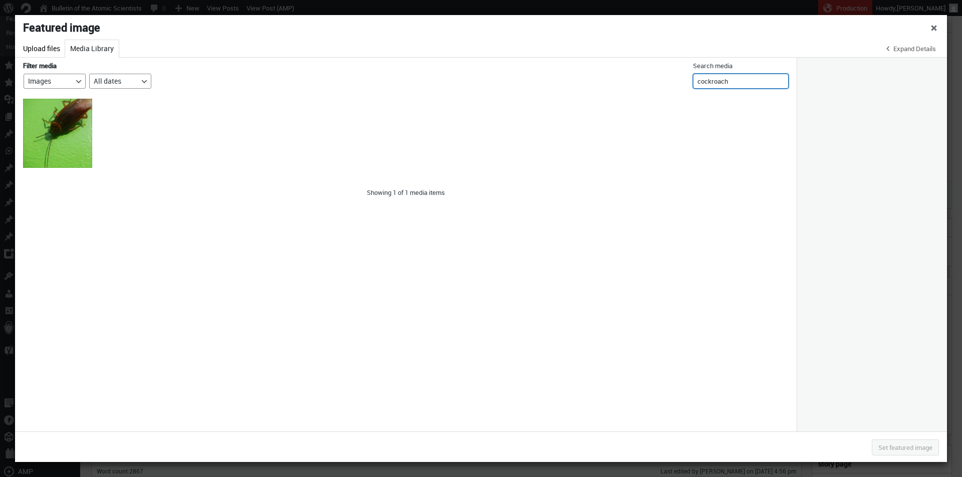
type input "cockroach"
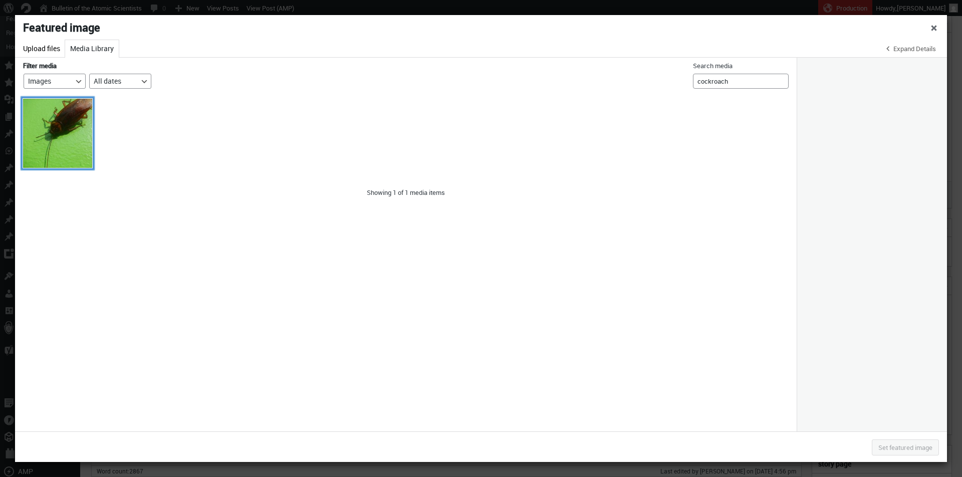
click at [71, 144] on div "9858Cockroaches_of_the_Philippines_on_green_walls_08" at bounding box center [57, 133] width 69 height 69
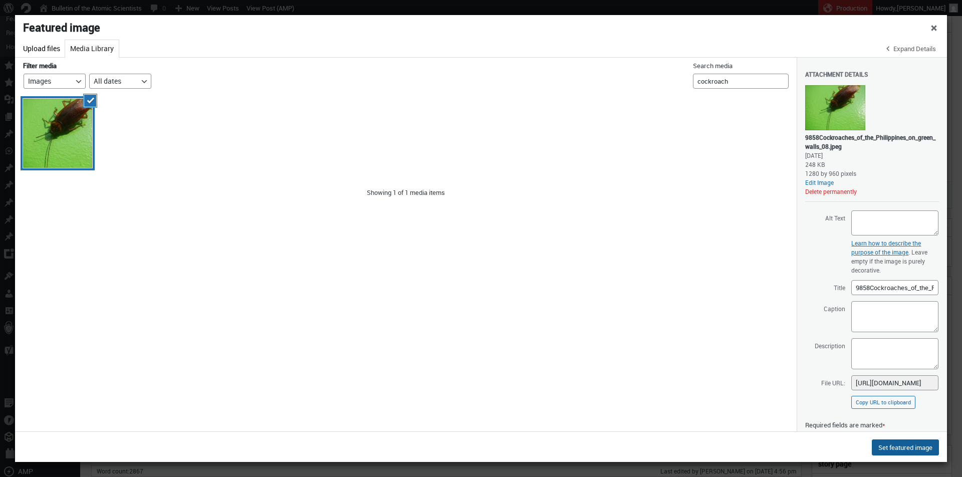
click at [883, 452] on button "Set featured image" at bounding box center [905, 448] width 67 height 16
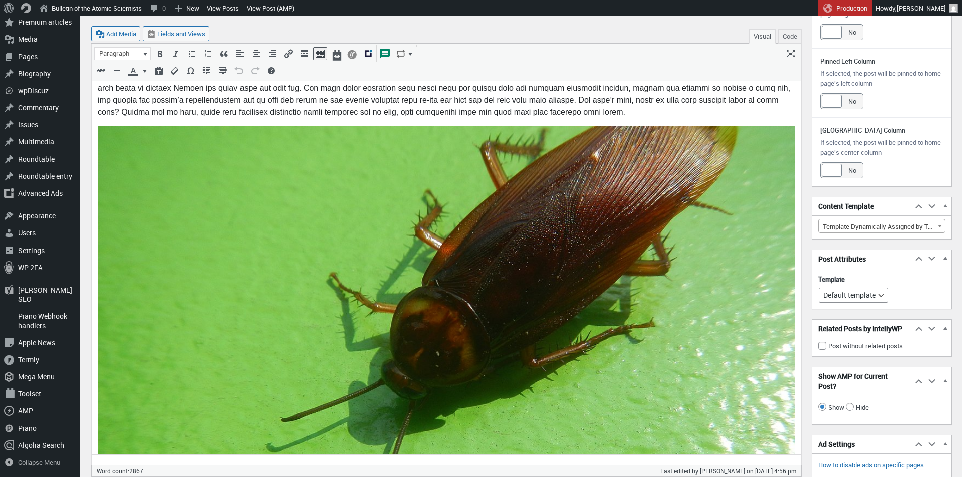
scroll to position [1262, 0]
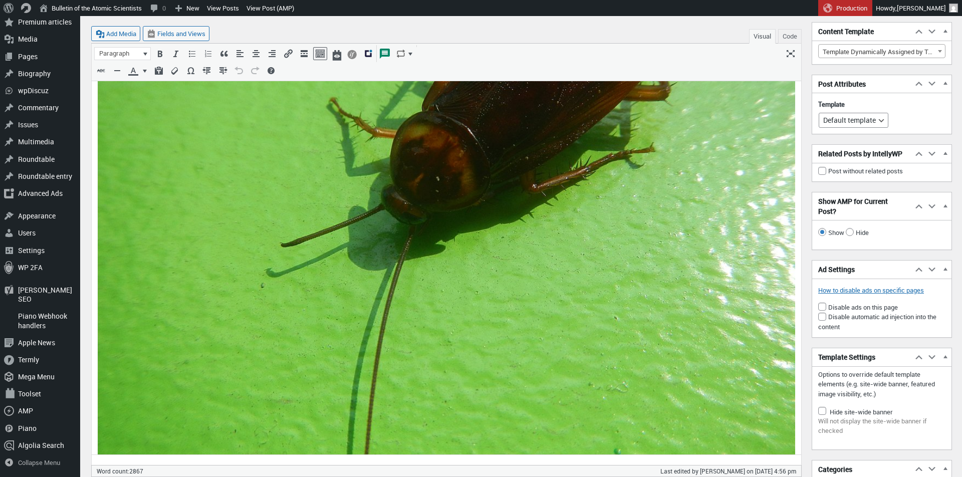
click at [441, 220] on img at bounding box center [447, 213] width 698 height 523
click at [466, 95] on icon "Edit" at bounding box center [471, 93] width 10 height 10
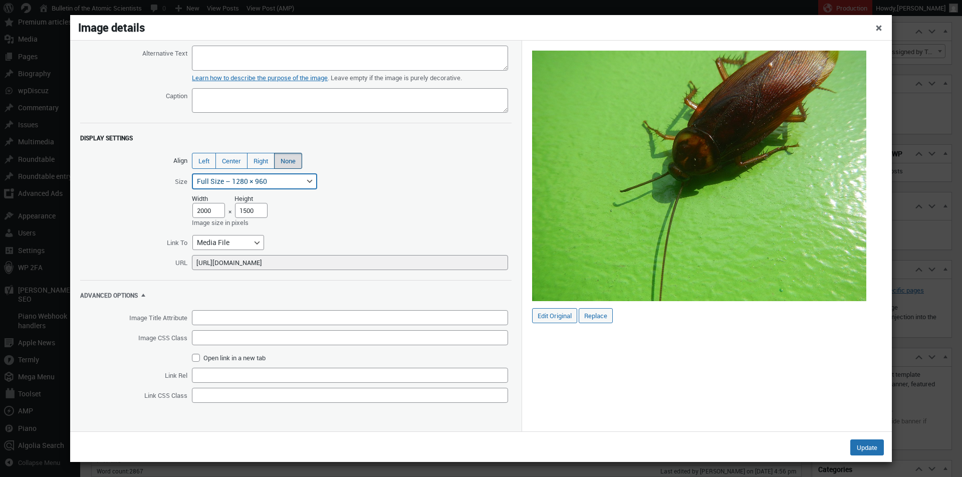
select select "full"
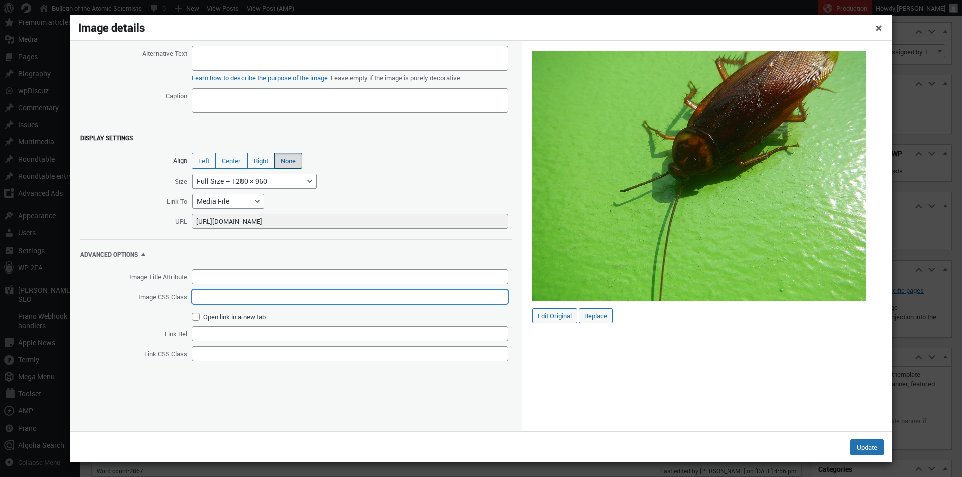
click at [223, 296] on input "Image CSS Class" at bounding box center [350, 296] width 316 height 15
type input "large"
click at [873, 445] on button "Update" at bounding box center [867, 448] width 34 height 16
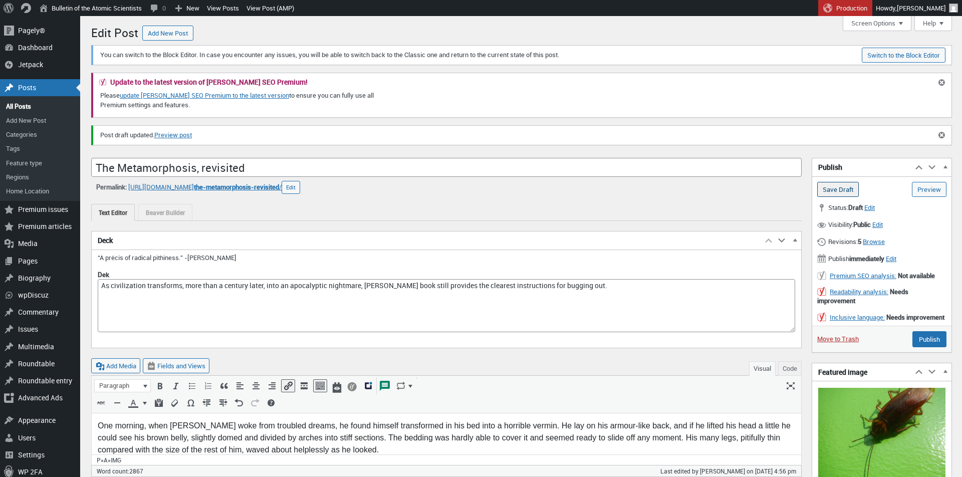
scroll to position [0, 0]
click at [837, 191] on input "Save Draft" at bounding box center [838, 189] width 42 height 15
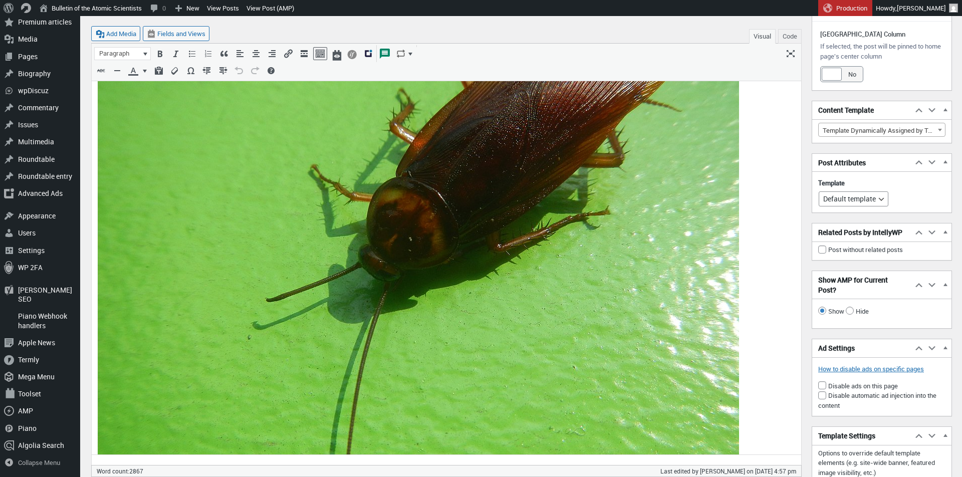
scroll to position [1247, 0]
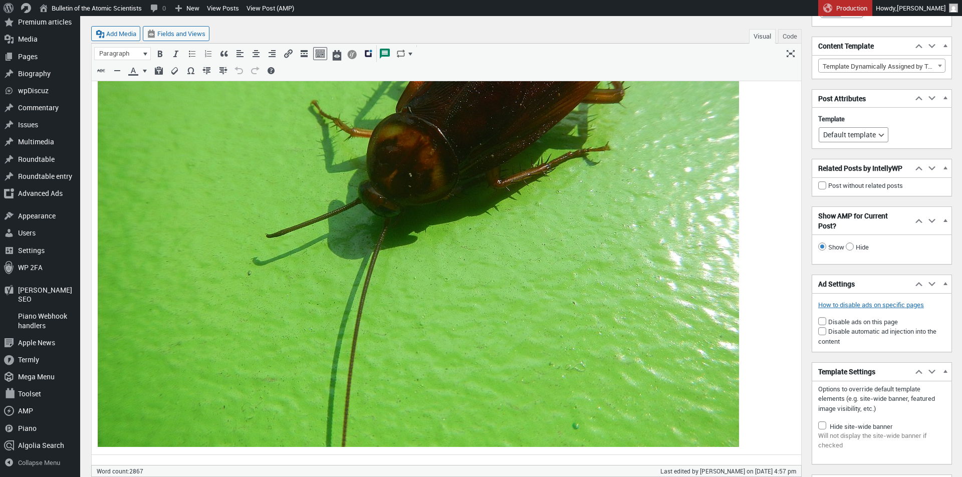
click at [333, 228] on img at bounding box center [418, 206] width 641 height 481
click at [443, 94] on icon "Edit" at bounding box center [443, 93] width 10 height 10
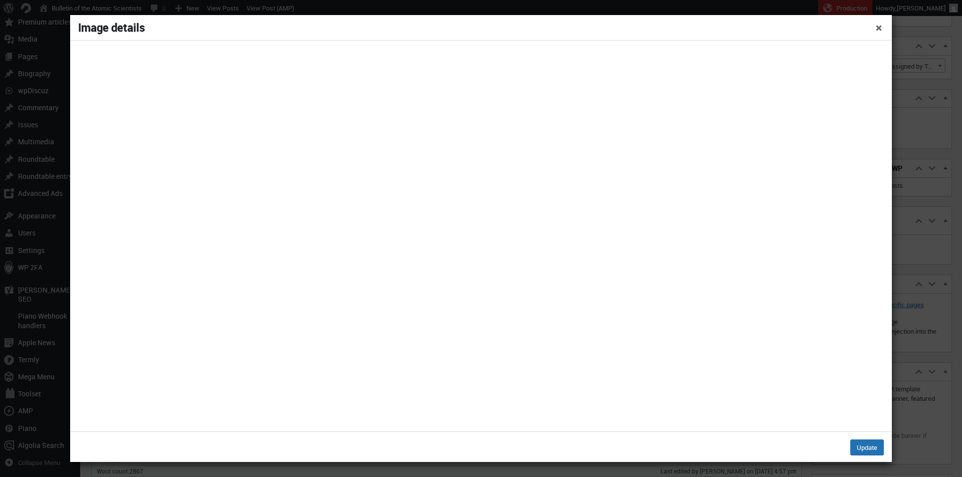
select select "full"
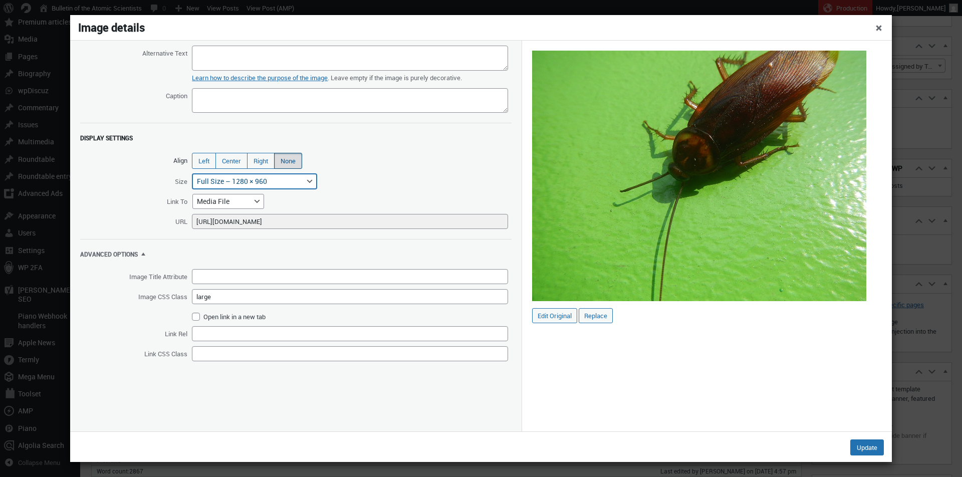
drag, startPoint x: 290, startPoint y: 181, endPoint x: 367, endPoint y: 161, distance: 80.1
click at [367, 161] on div "Alternative Text Learn how to describe the purpose of the image (opens in a new…" at bounding box center [296, 236] width 452 height 391
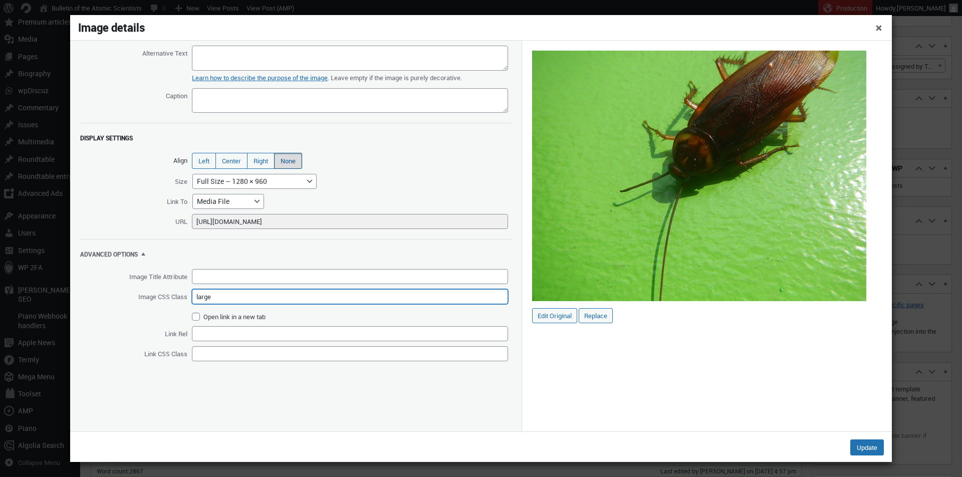
click at [284, 294] on input "large" at bounding box center [350, 296] width 316 height 15
type input "large-image"
click at [860, 449] on button "Update" at bounding box center [867, 448] width 34 height 16
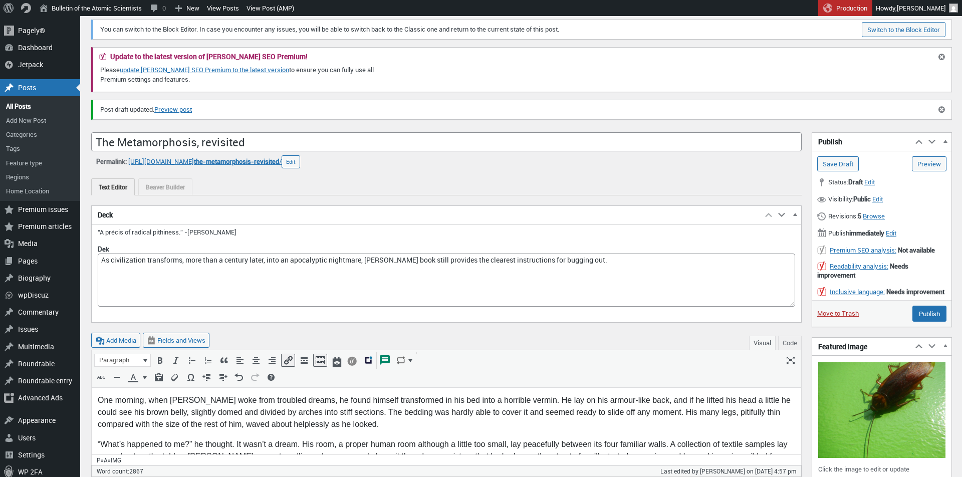
scroll to position [10, 0]
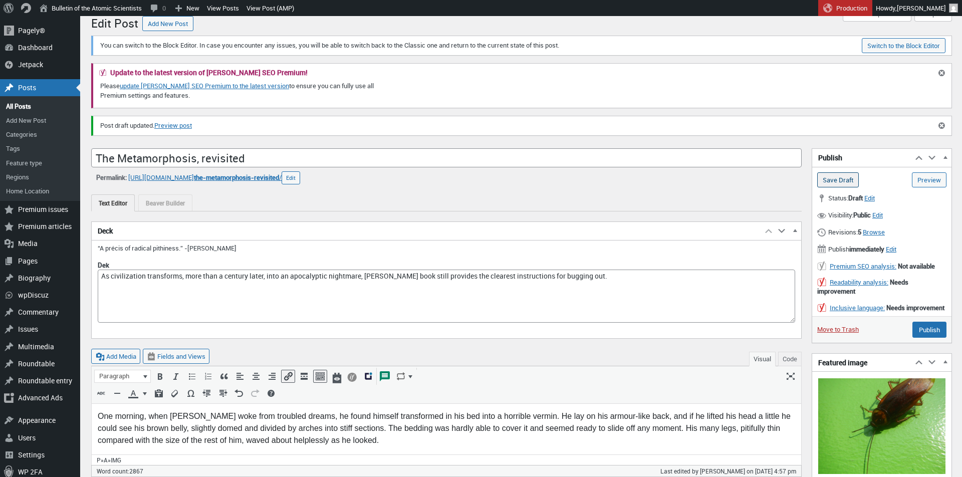
click at [846, 179] on input "Save Draft" at bounding box center [838, 179] width 42 height 15
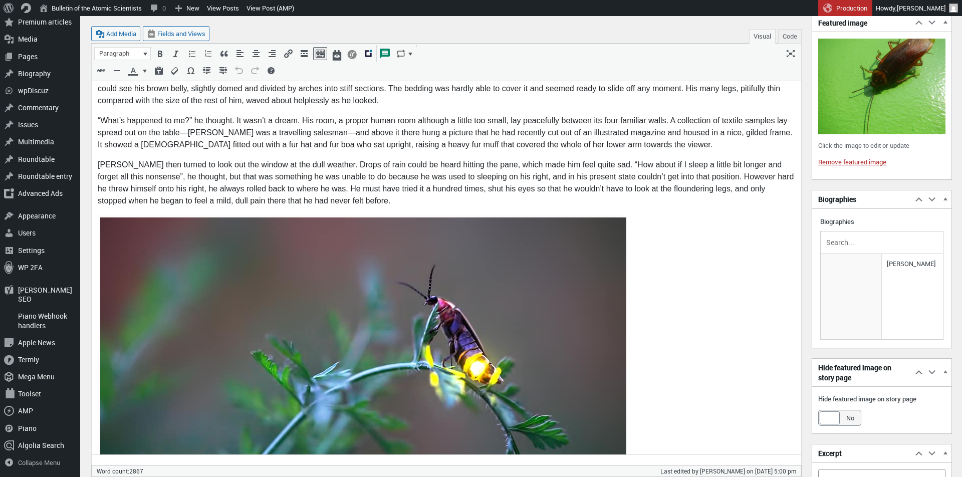
scroll to position [612, 0]
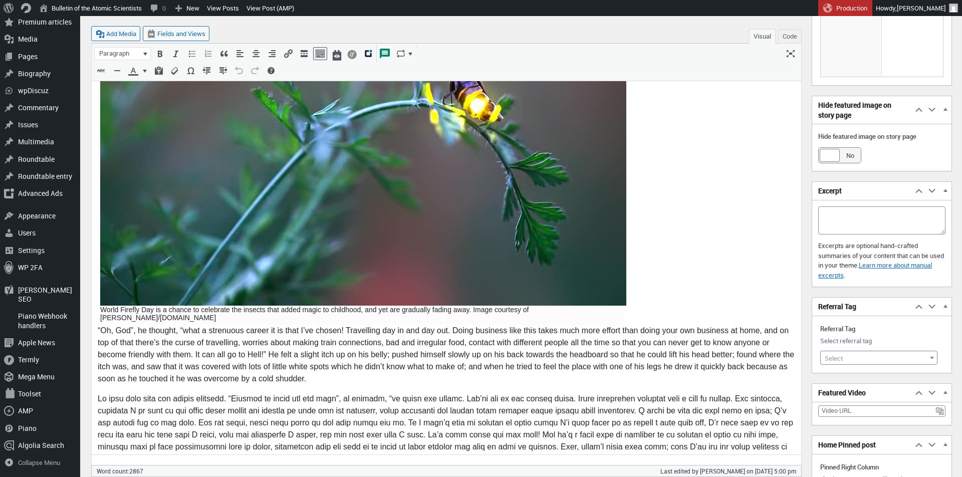
click at [367, 99] on img at bounding box center [363, 130] width 526 height 351
click at [370, 168] on img at bounding box center [363, 130] width 526 height 351
click at [387, 90] on icon "Edit" at bounding box center [387, 93] width 10 height 10
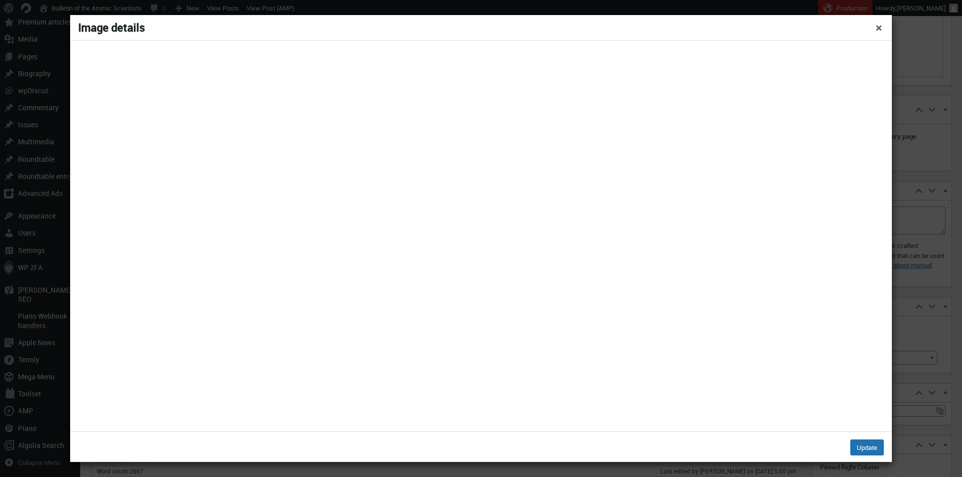
select select "full"
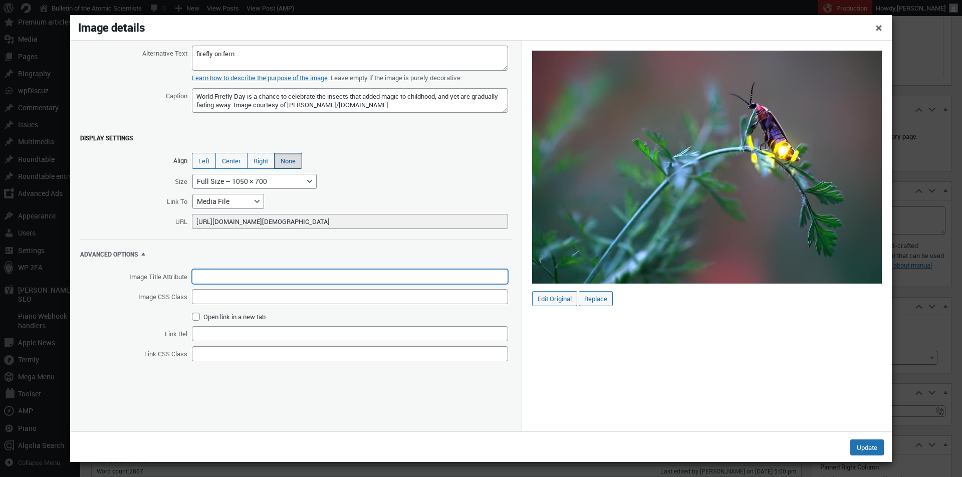
click at [261, 281] on input "Image Title Attribute" at bounding box center [350, 276] width 316 height 15
type input "small-image"
drag, startPoint x: 864, startPoint y: 448, endPoint x: 230, endPoint y: 268, distance: 659.8
click at [228, 269] on div "Image details Actions Menu Alternative Text firefly on fern Learn how to descri…" at bounding box center [481, 238] width 822 height 447
click at [230, 269] on input "small-image" at bounding box center [350, 276] width 316 height 15
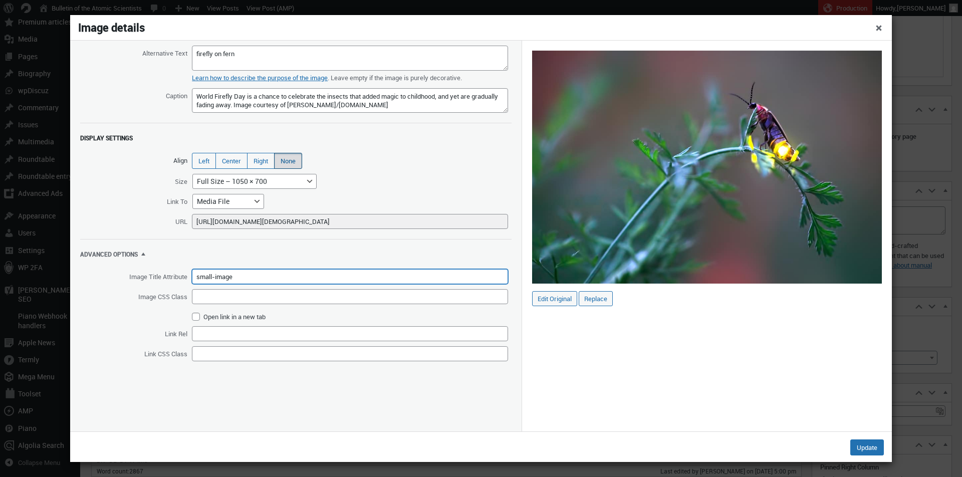
click at [230, 269] on input "small-image" at bounding box center [350, 276] width 316 height 15
click at [230, 290] on input "Image CSS Class" at bounding box center [350, 296] width 316 height 15
paste input "small-image"
type input "small-image"
click at [869, 447] on button "Update" at bounding box center [867, 448] width 34 height 16
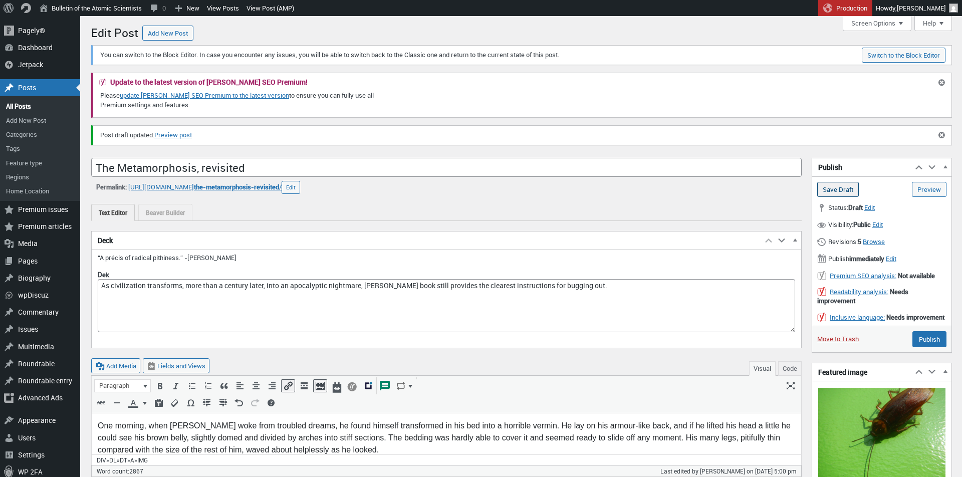
scroll to position [0, 0]
click at [834, 185] on input "Save Draft" at bounding box center [838, 189] width 42 height 15
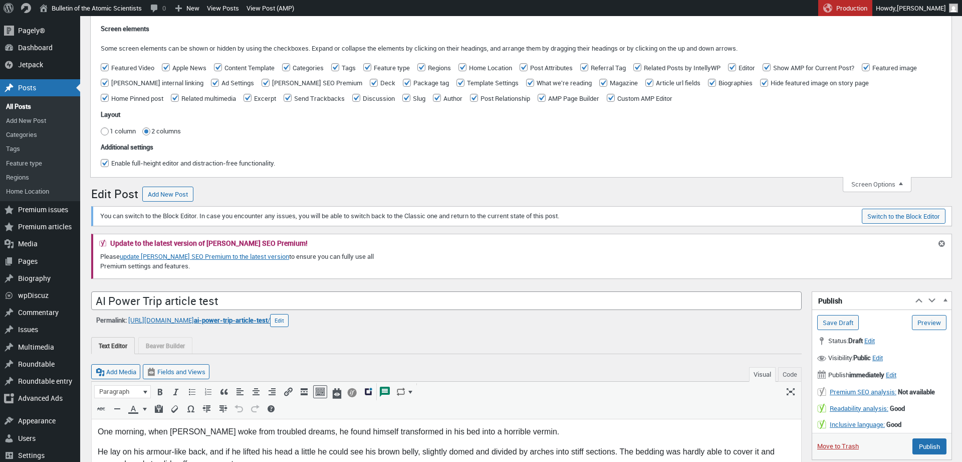
scroll to position [7, 0]
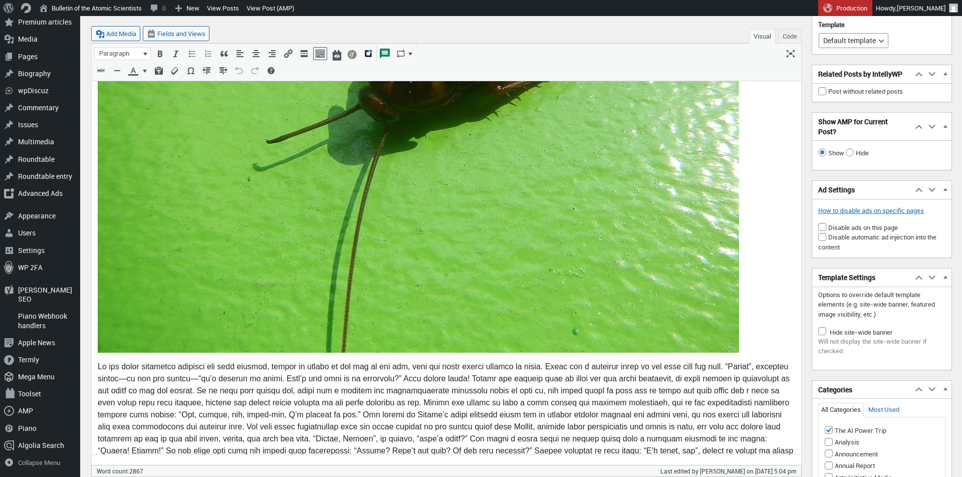
scroll to position [1373, 0]
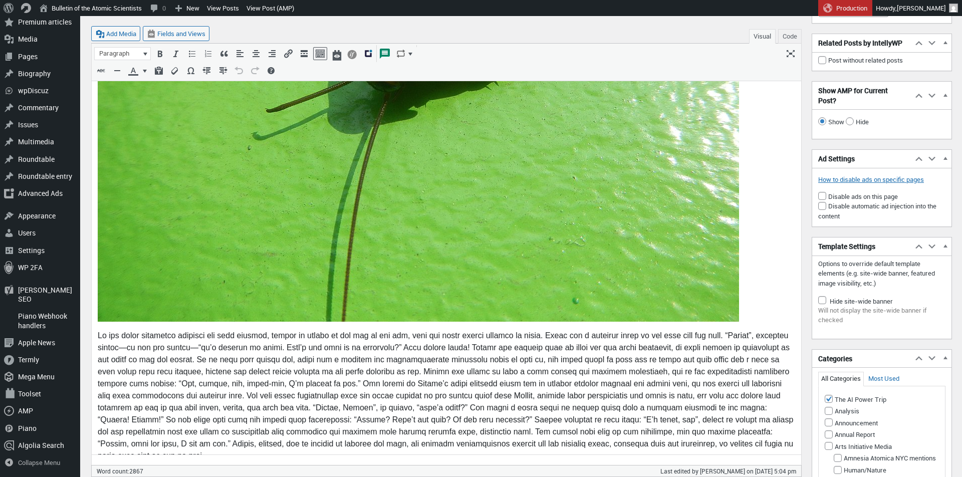
click at [303, 252] on img at bounding box center [418, 81] width 641 height 481
click at [442, 94] on icon "Edit" at bounding box center [443, 93] width 10 height 10
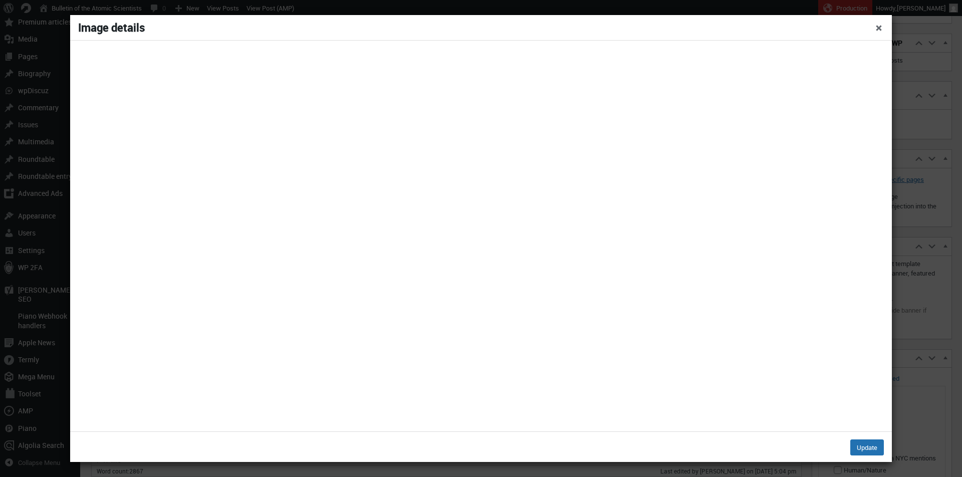
select select "full"
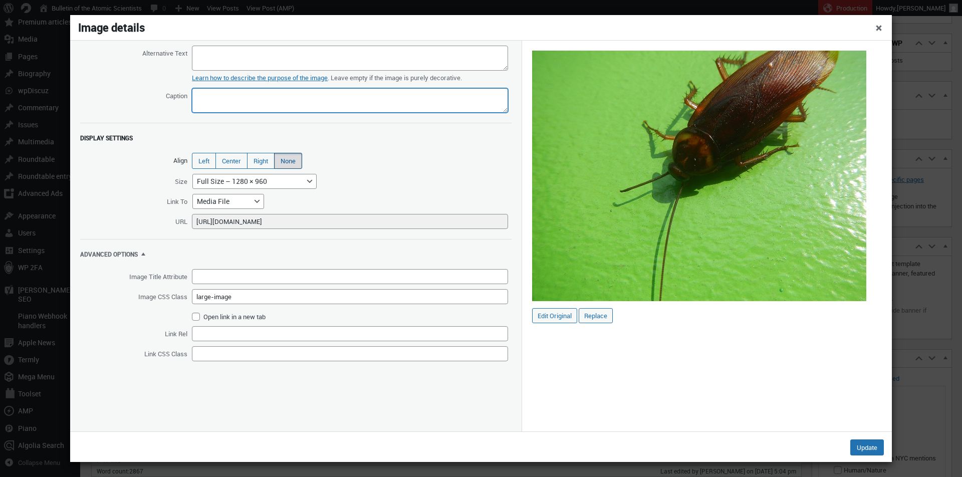
click at [229, 94] on textarea "Caption" at bounding box center [350, 100] width 316 height 25
type textarea "Gregor Samsa travels across a barren landscape turned nuclear green."
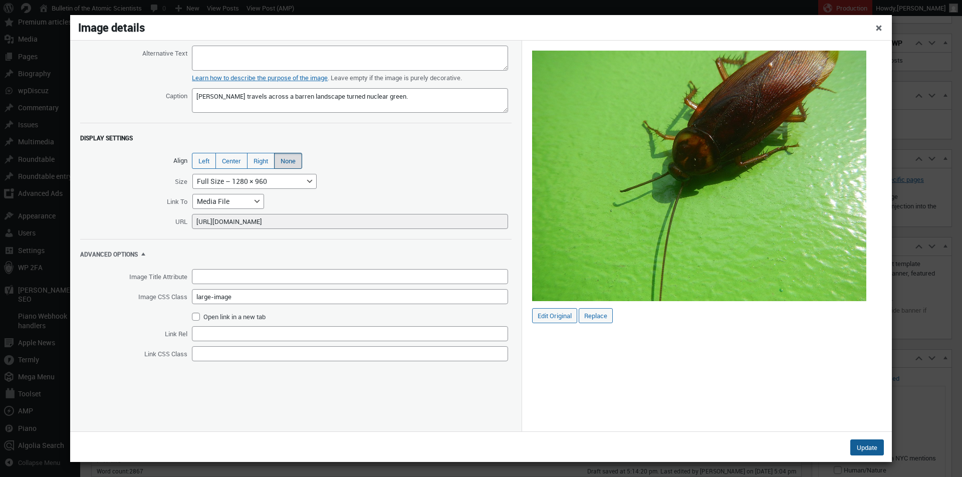
click at [863, 449] on button "Update" at bounding box center [867, 448] width 34 height 16
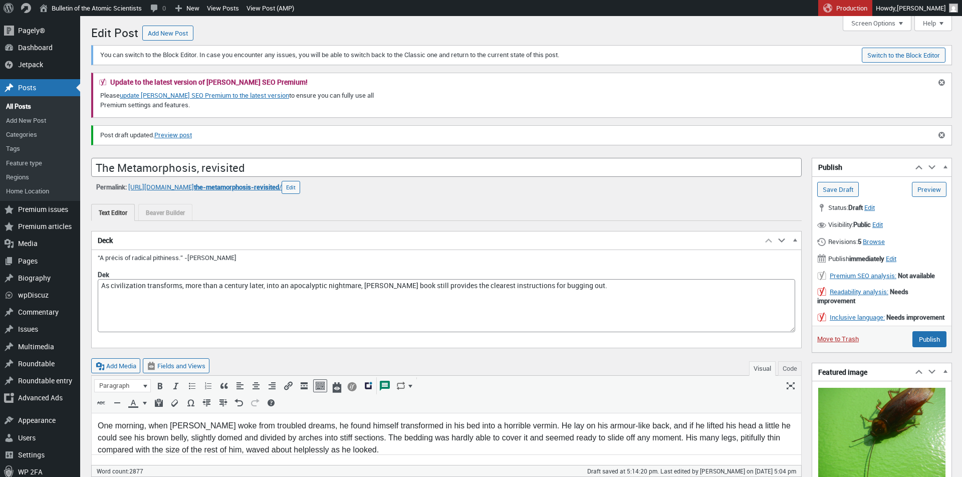
scroll to position [0, 0]
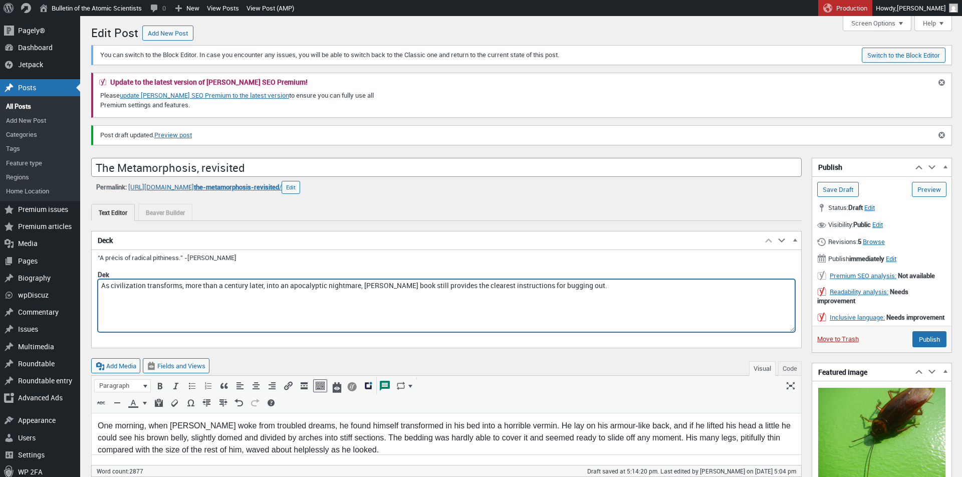
click at [630, 282] on textarea "As civilization transforms, more than a century later, into an apocalyptic nigh…" at bounding box center [447, 305] width 698 height 53
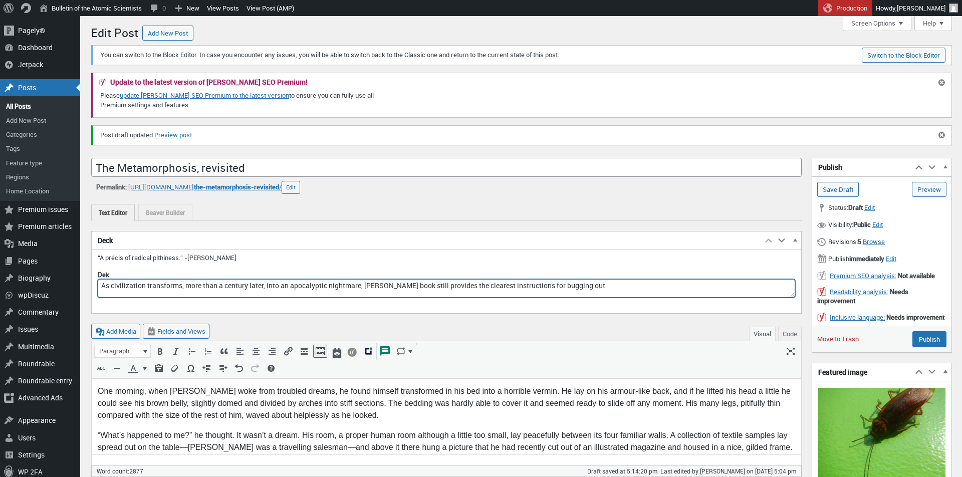
click at [773, 292] on textarea "As civilization transforms, more than a century later, into an apocalyptic nigh…" at bounding box center [447, 288] width 698 height 19
type textarea "As civilization transforms, more than a century later, into an apocalyptic nigh…"
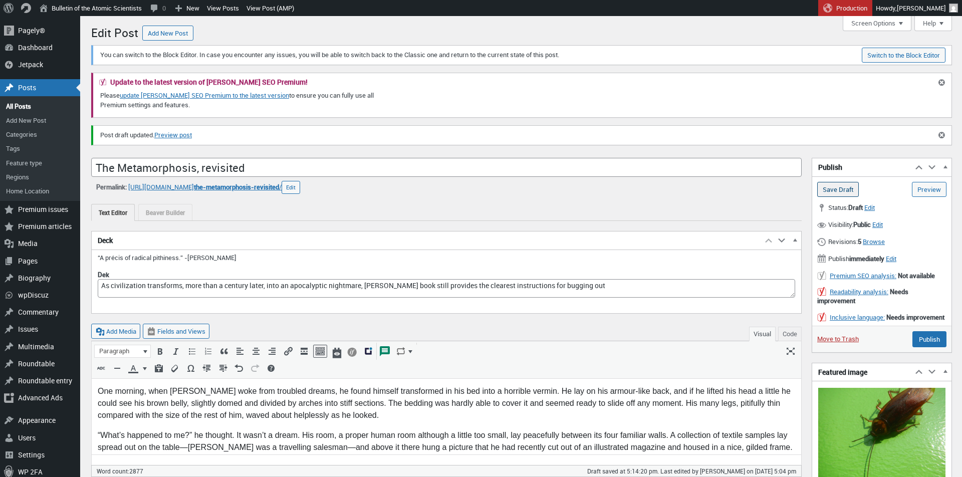
click at [846, 184] on input "Save Draft" at bounding box center [838, 189] width 42 height 15
